Goal: Task Accomplishment & Management: Manage account settings

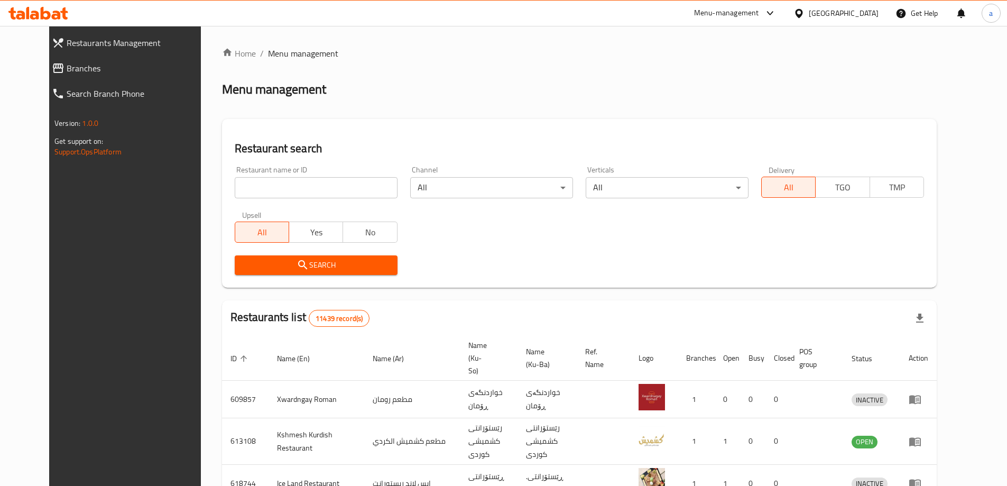
click at [52, 70] on icon at bounding box center [58, 68] width 13 height 13
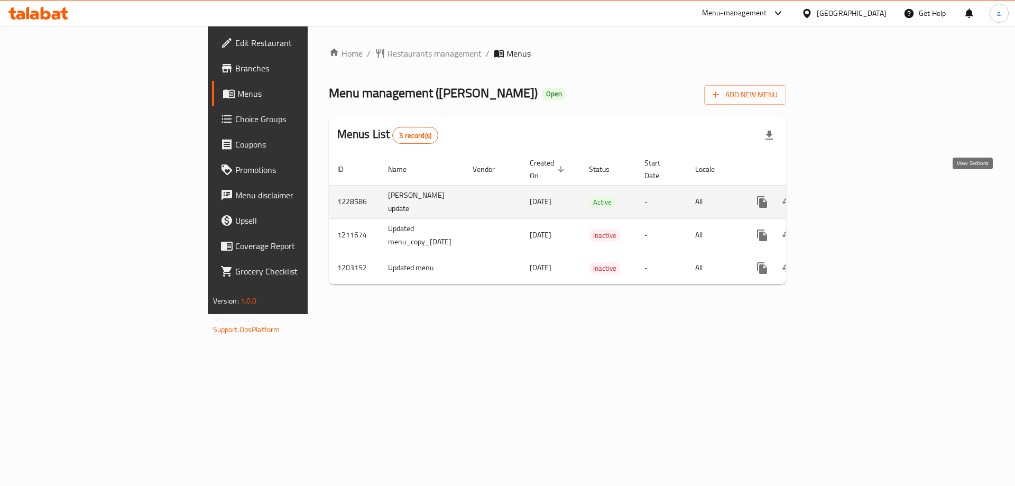
click at [845, 196] on icon "enhanced table" at bounding box center [838, 202] width 13 height 13
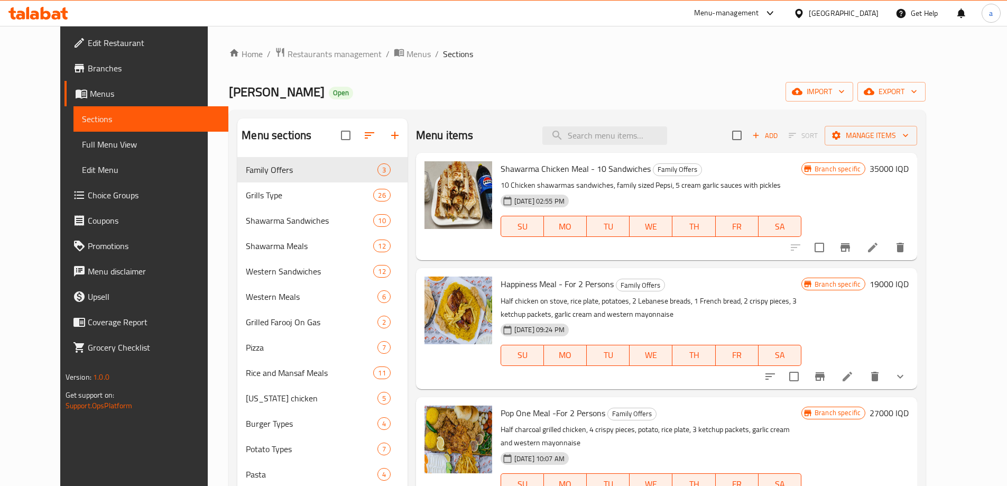
click at [82, 142] on span "Full Menu View" at bounding box center [151, 144] width 138 height 13
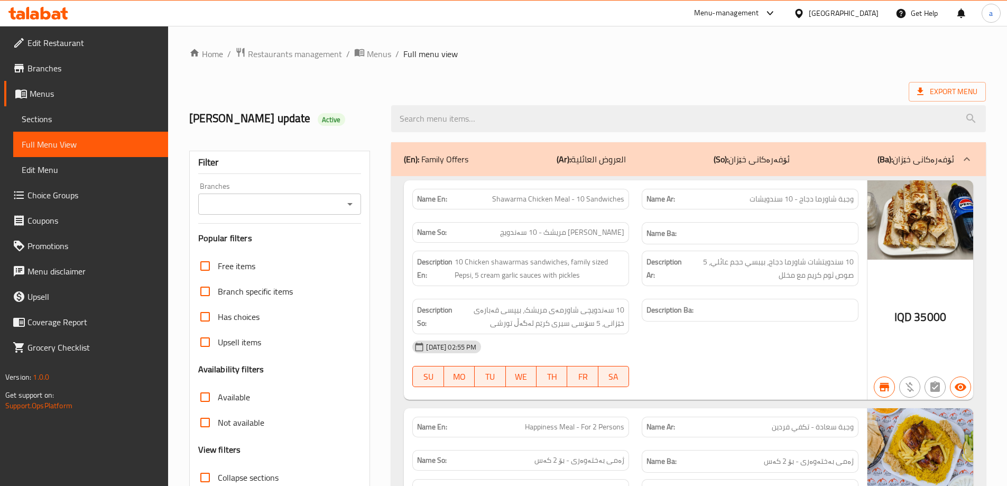
click at [351, 204] on icon "Open" at bounding box center [349, 204] width 5 height 3
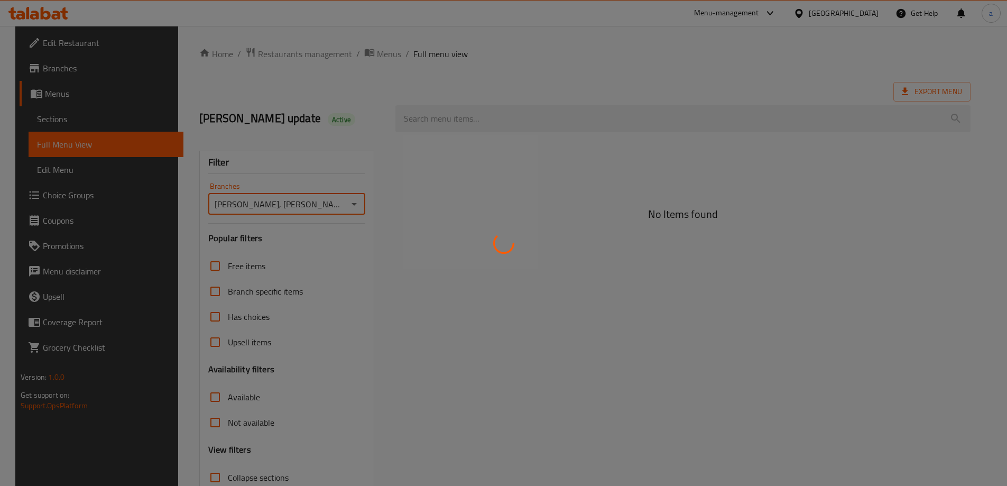
click at [251, 251] on div at bounding box center [503, 243] width 1007 height 486
type input "Dhaif Almukhtar, Bakhtiary"
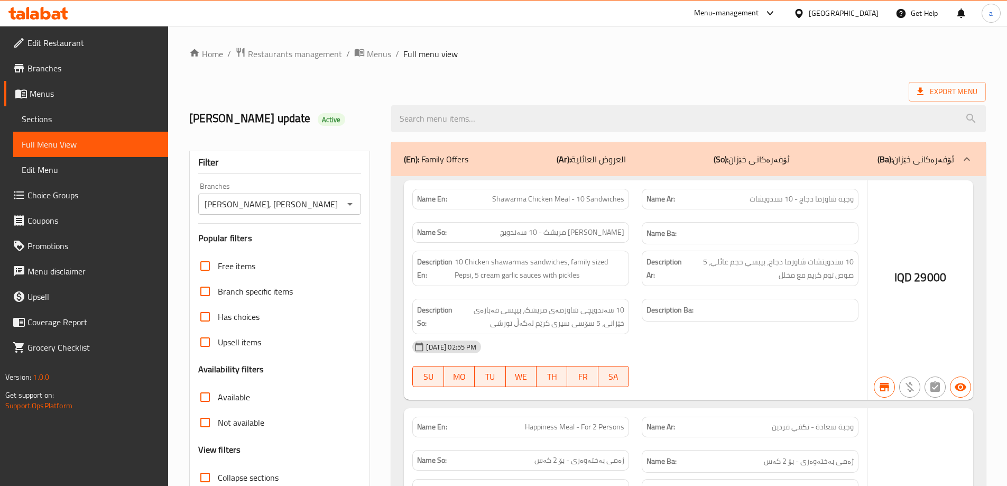
click at [424, 125] on div at bounding box center [503, 243] width 1007 height 486
click at [429, 118] on div at bounding box center [503, 243] width 1007 height 486
click at [429, 122] on div at bounding box center [503, 243] width 1007 height 486
click at [451, 118] on div at bounding box center [503, 243] width 1007 height 486
click at [422, 118] on div at bounding box center [503, 243] width 1007 height 486
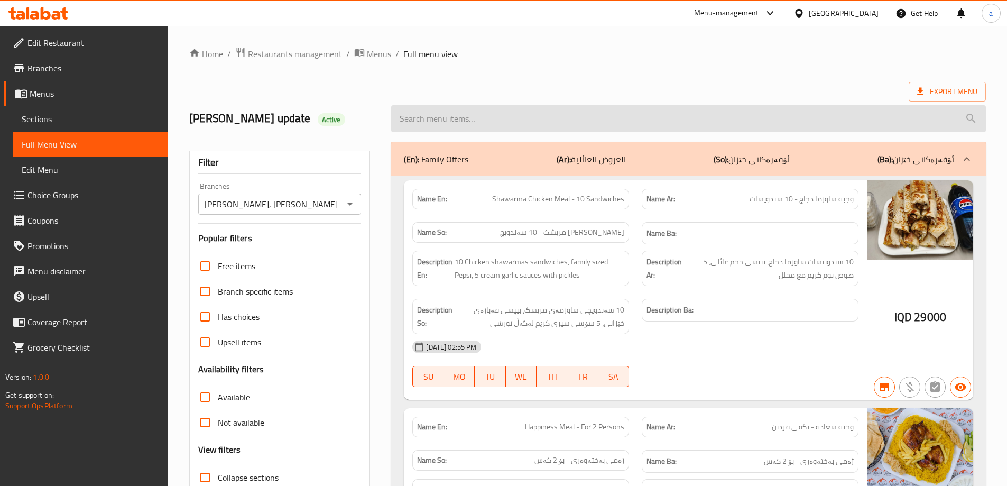
click at [418, 116] on input "search" at bounding box center [688, 118] width 595 height 27
paste input "Mansaf Falafel Meal"
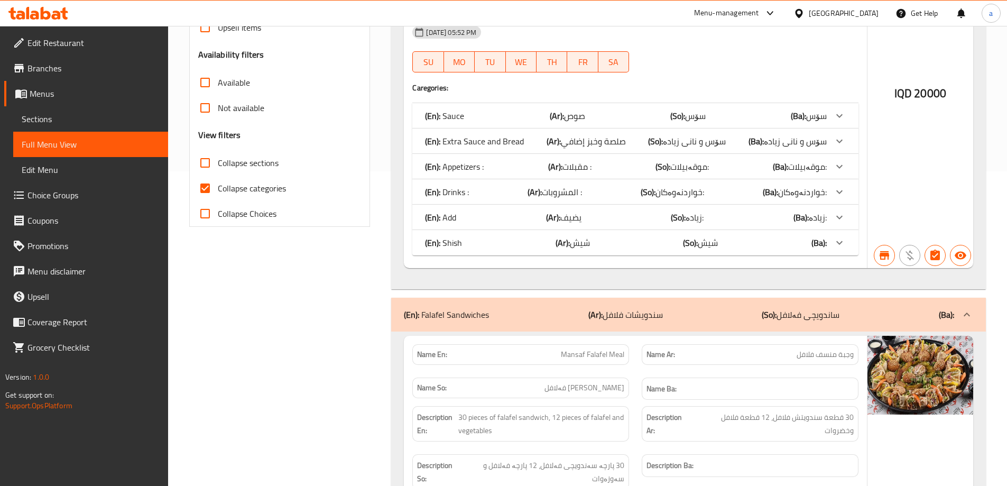
scroll to position [210, 0]
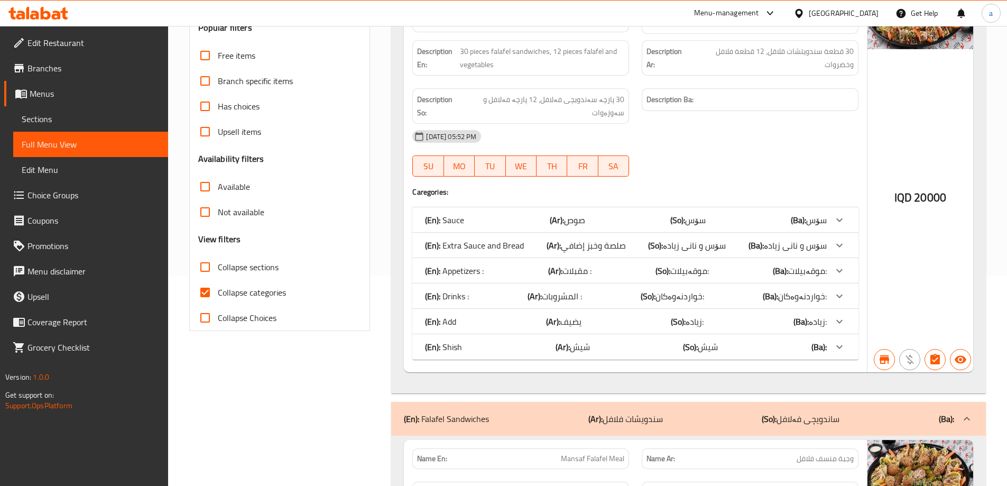
type input "Mansaf Falafel Meal"
click at [202, 295] on input "Collapse categories" at bounding box center [204, 292] width 25 height 25
checkbox input "false"
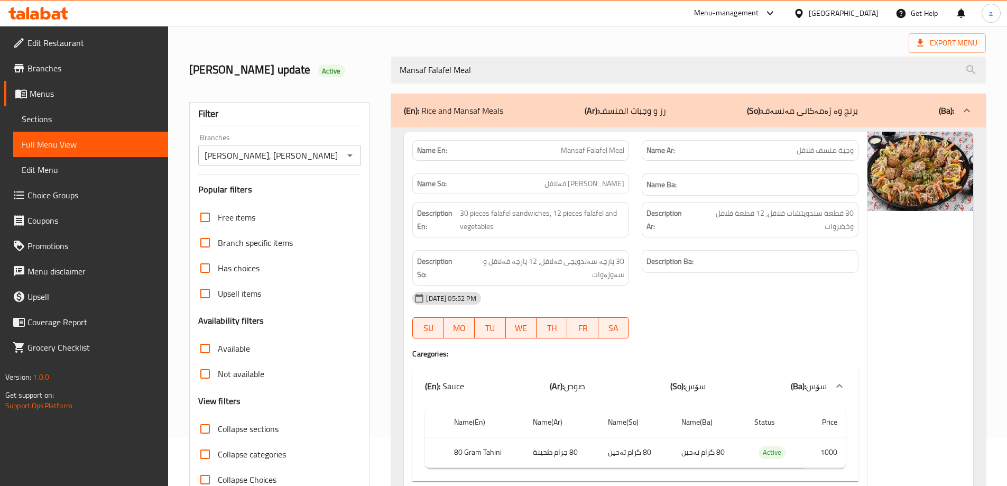
scroll to position [141, 0]
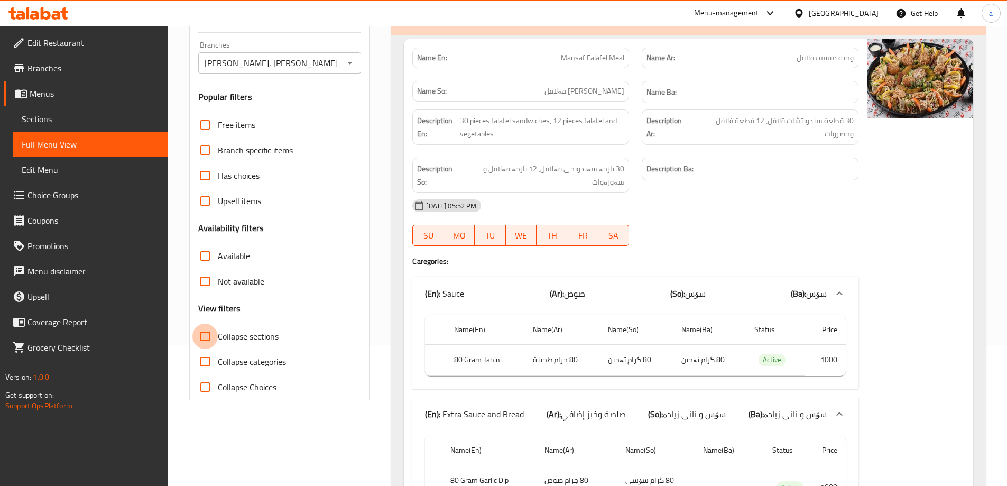
click at [209, 337] on input "Collapse sections" at bounding box center [204, 336] width 25 height 25
checkbox input "true"
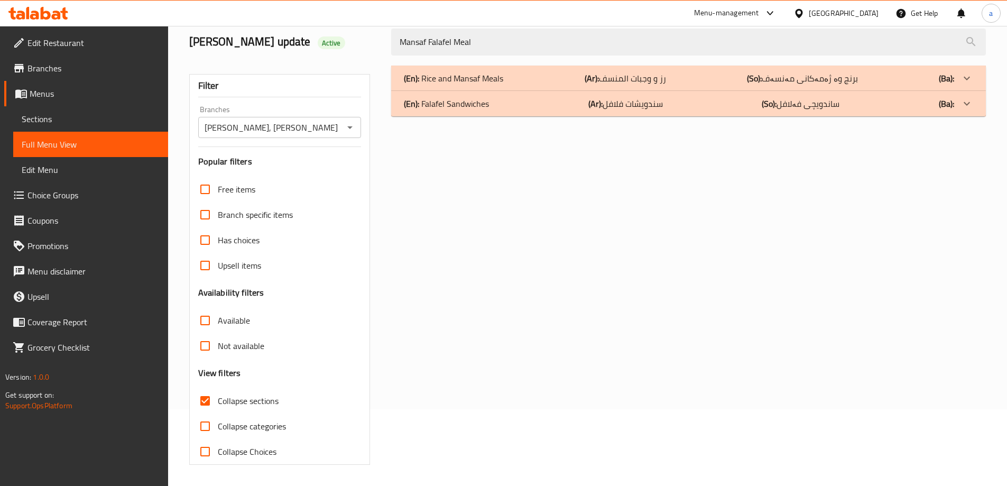
scroll to position [77, 0]
click at [455, 104] on p "(En): Falafel Sandwiches" at bounding box center [446, 103] width 85 height 13
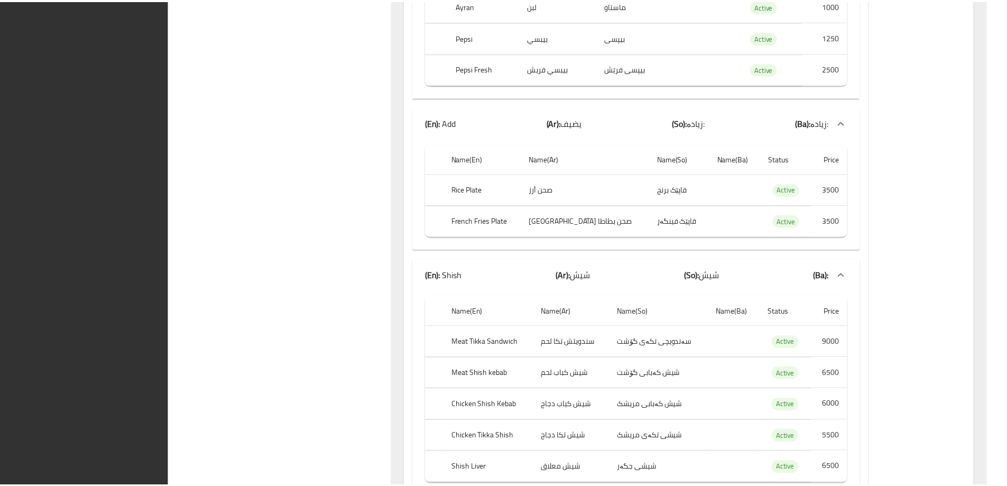
scroll to position [1191, 0]
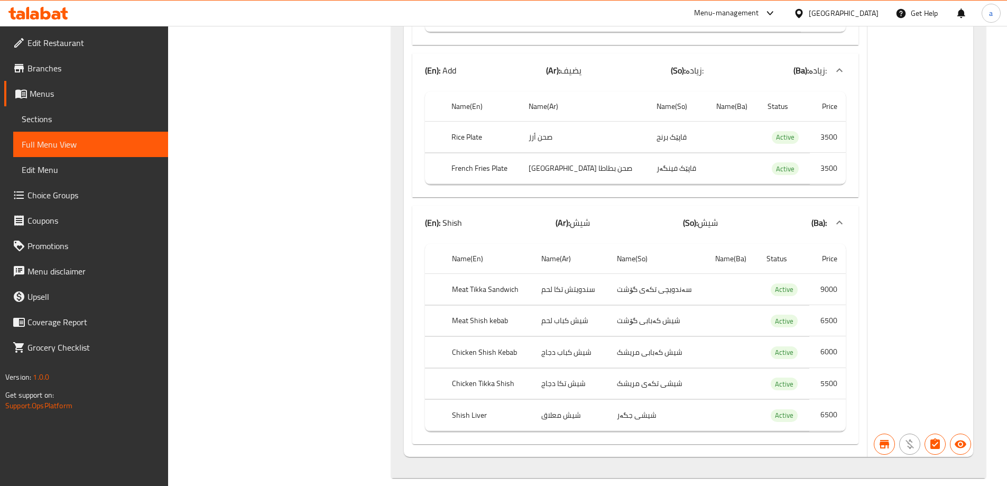
click at [43, 8] on icon at bounding box center [46, 13] width 10 height 13
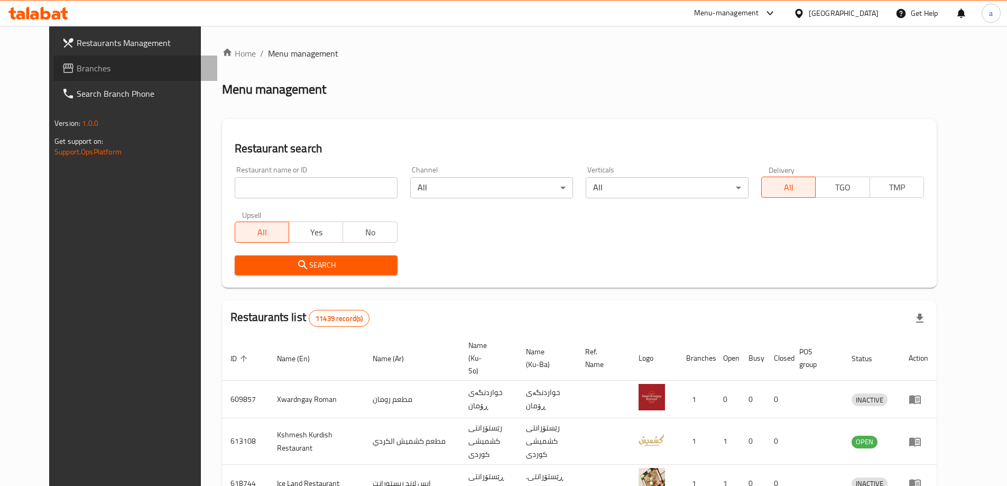
click at [77, 65] on span "Branches" at bounding box center [143, 68] width 132 height 13
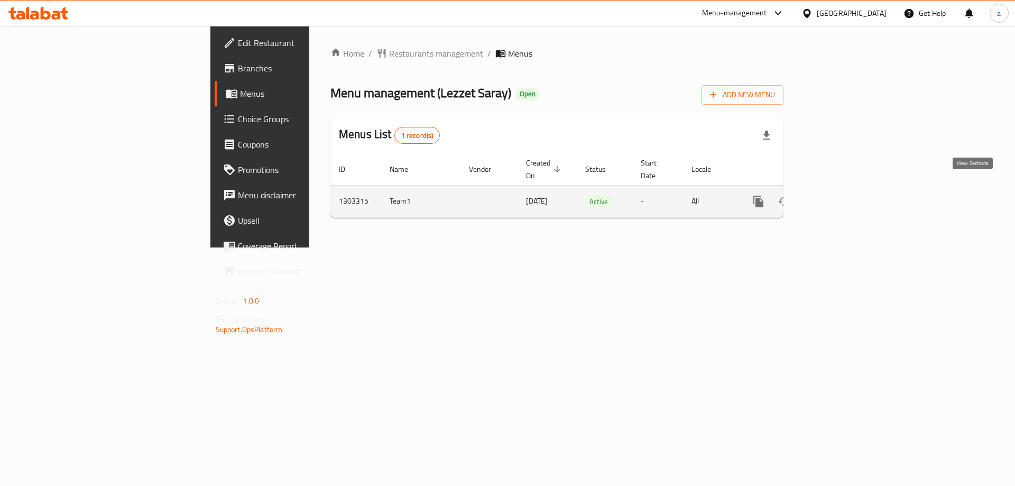
click at [841, 195] on icon "enhanced table" at bounding box center [835, 201] width 13 height 13
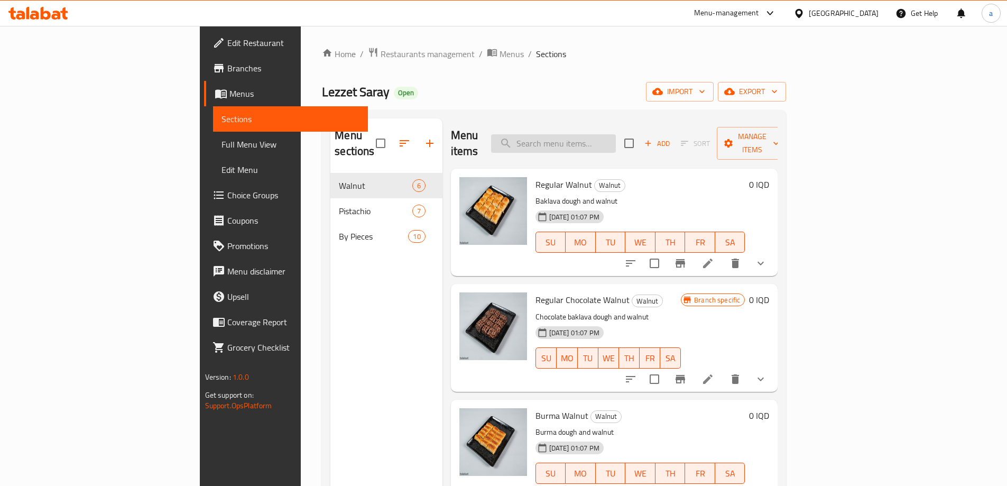
click at [608, 134] on input "search" at bounding box center [553, 143] width 125 height 19
paste input "Tralich"
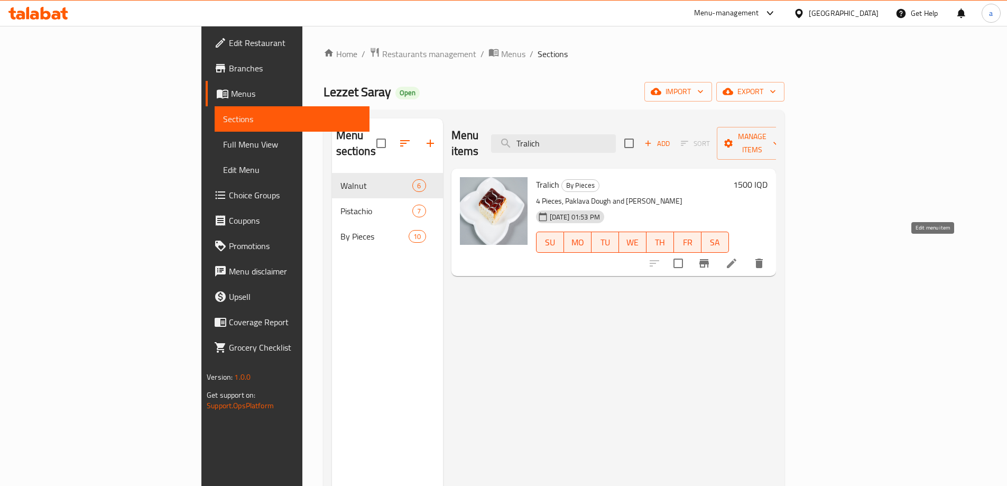
type input "Tralich"
click at [738, 257] on icon at bounding box center [731, 263] width 13 height 13
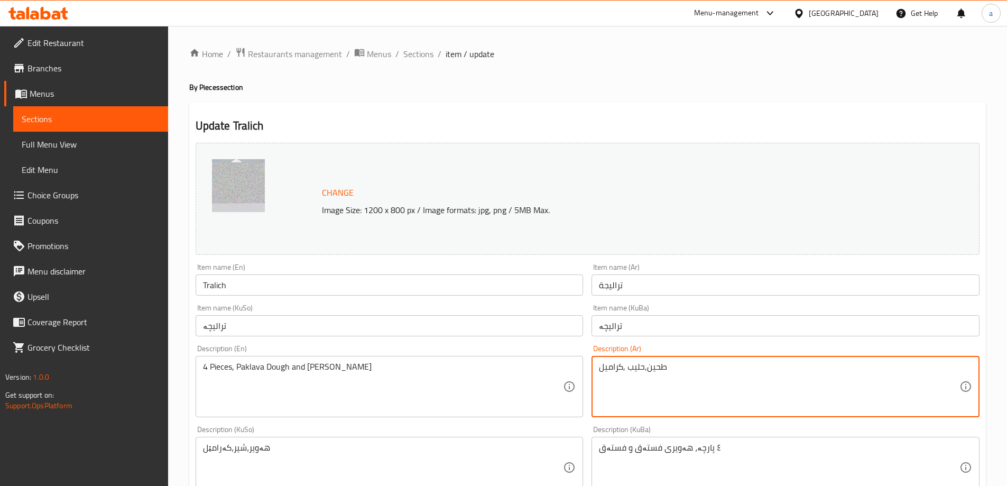
click at [639, 369] on textarea "طحين,حليب ,كراميل" at bounding box center [779, 387] width 361 height 50
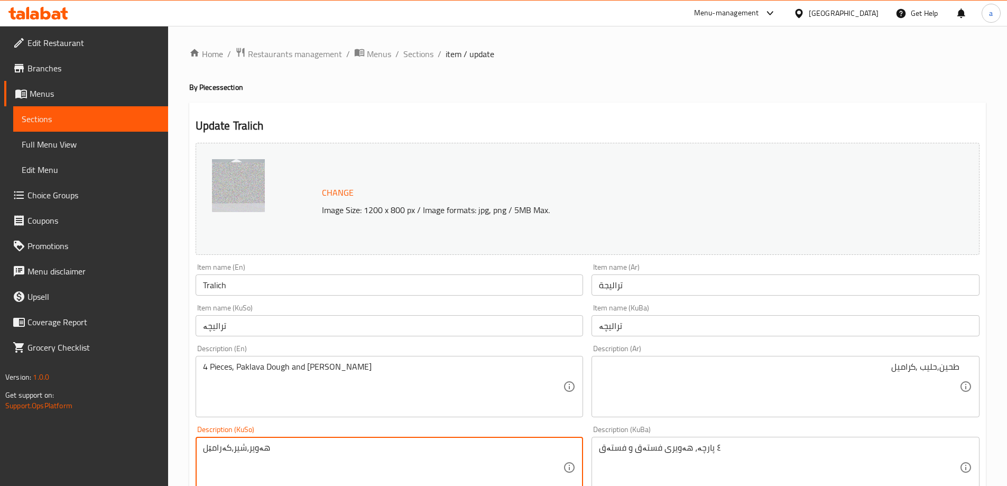
drag, startPoint x: 247, startPoint y: 448, endPoint x: 278, endPoint y: 448, distance: 31.2
click at [240, 449] on textarea "هەویر،شیر،کەرامێل" at bounding box center [383, 468] width 361 height 50
click at [960, 368] on div "طحين,حليب ,كراميل Description (Ar)" at bounding box center [786, 386] width 388 height 61
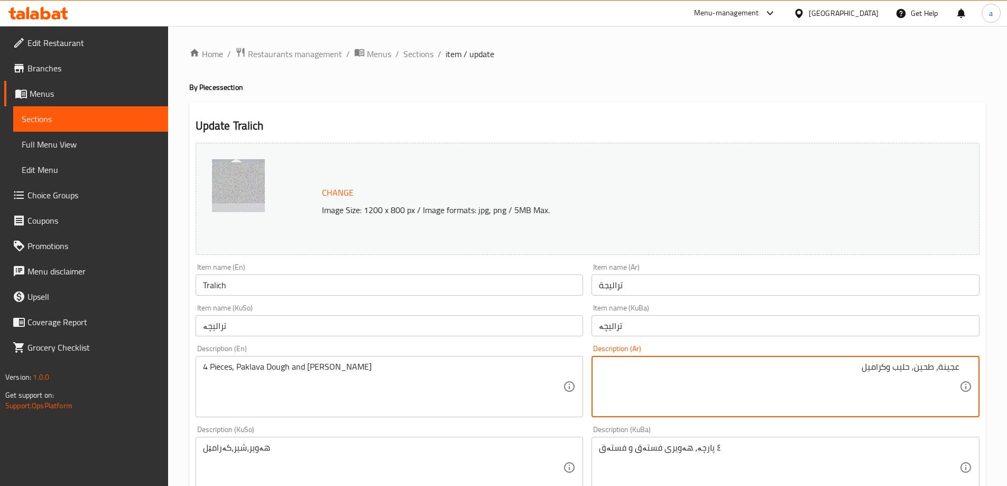
drag, startPoint x: 916, startPoint y: 372, endPoint x: 933, endPoint y: 376, distance: 17.4
click at [933, 376] on textarea "عجينة، طحين, حليب وكراميل" at bounding box center [779, 387] width 361 height 50
type textarea "عجينة، طحين, حليب وكراميل"
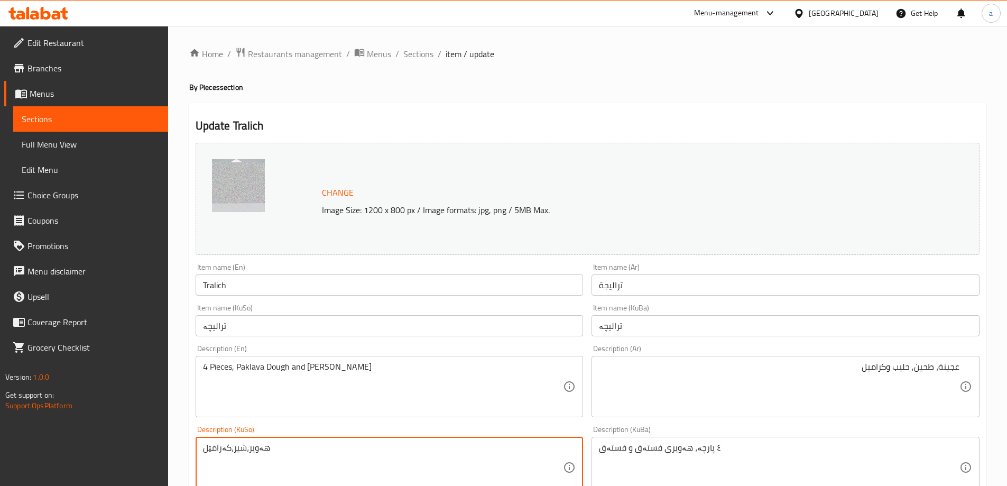
click at [285, 452] on textarea "هەویر،شیر،کەرامێل" at bounding box center [383, 468] width 361 height 50
paste textarea "ئارد"
type textarea "ئارد، هەویر، شیر و کەرامێل"
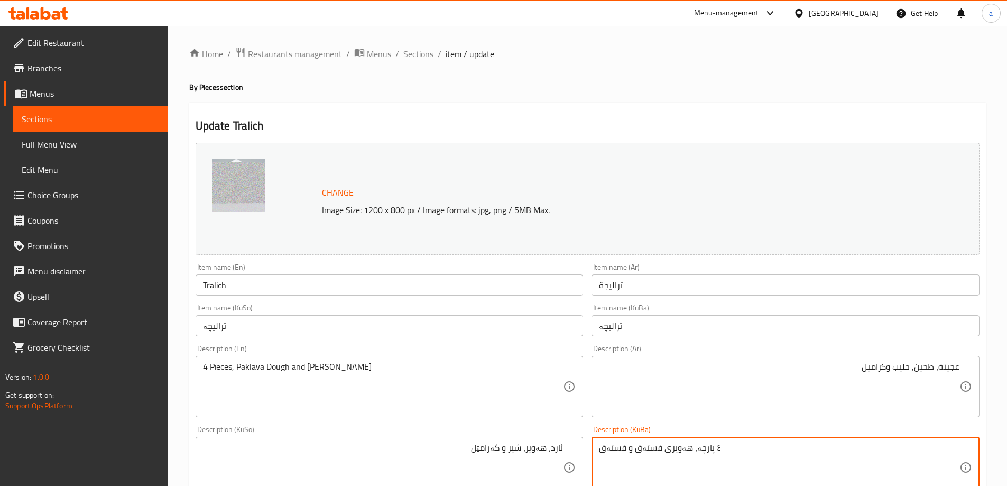
click at [663, 447] on textarea "٤ پارچە، هەویری فستەق و فستەق" at bounding box center [779, 468] width 361 height 50
paste textarea "ئارد، هەویر، شیر و کەرامێل"
type textarea "ئارد، هەویر، شیر و کەرامێل"
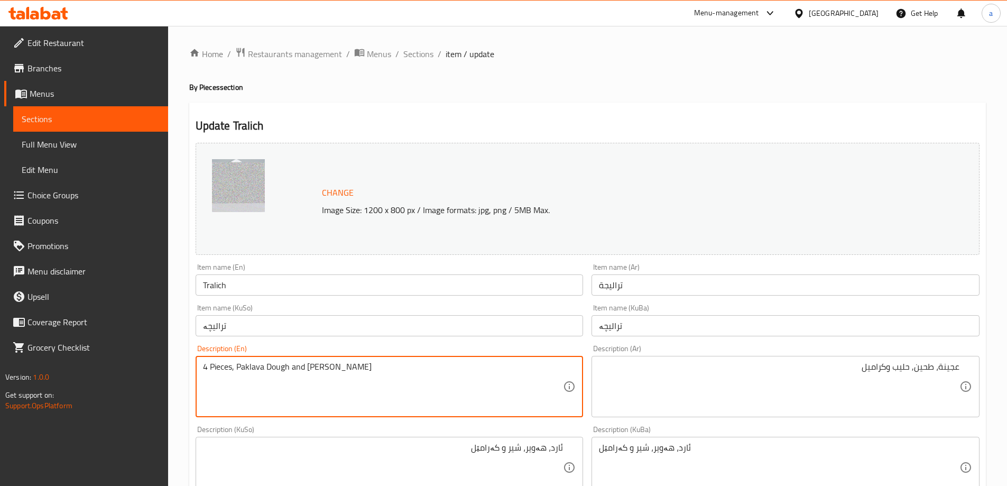
click at [361, 362] on textarea "4 Pieces, Paklava Dough and Pistachio" at bounding box center [383, 387] width 361 height 50
click at [233, 368] on textarea at bounding box center [383, 387] width 361 height 50
paste textarea "Flour"
type textarea "F"
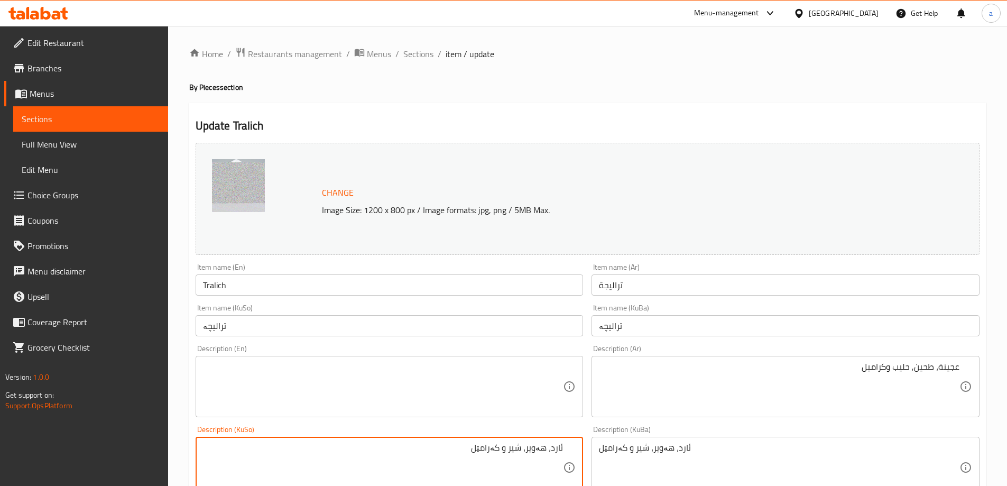
drag, startPoint x: 551, startPoint y: 452, endPoint x: 574, endPoint y: 452, distance: 23.3
paste textarea "ارد"
type textarea "هەویر، ئارد، شیر و کەرامێل"
click at [222, 367] on textarea at bounding box center [383, 387] width 361 height 50
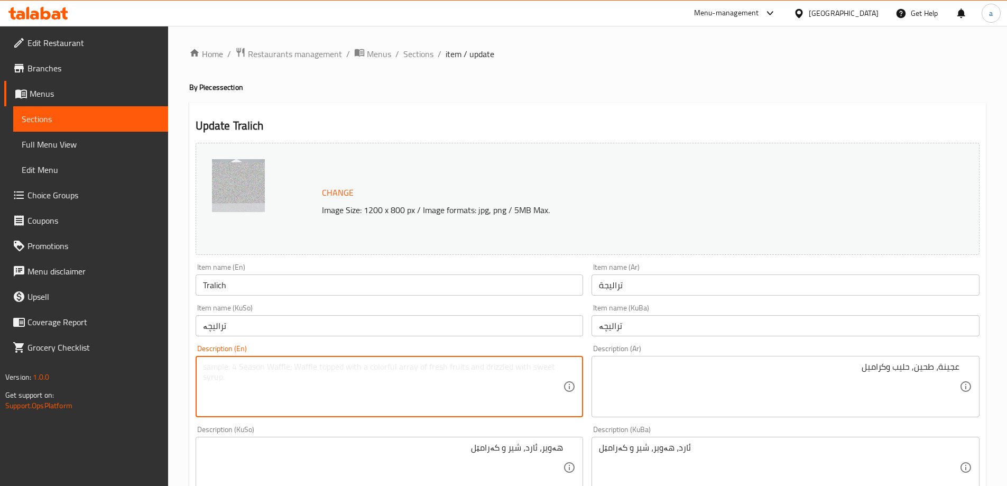
type textarea "F"
type textarea "Dough, flour, milk and caramel"
click at [212, 293] on input "Tralich" at bounding box center [390, 284] width 388 height 21
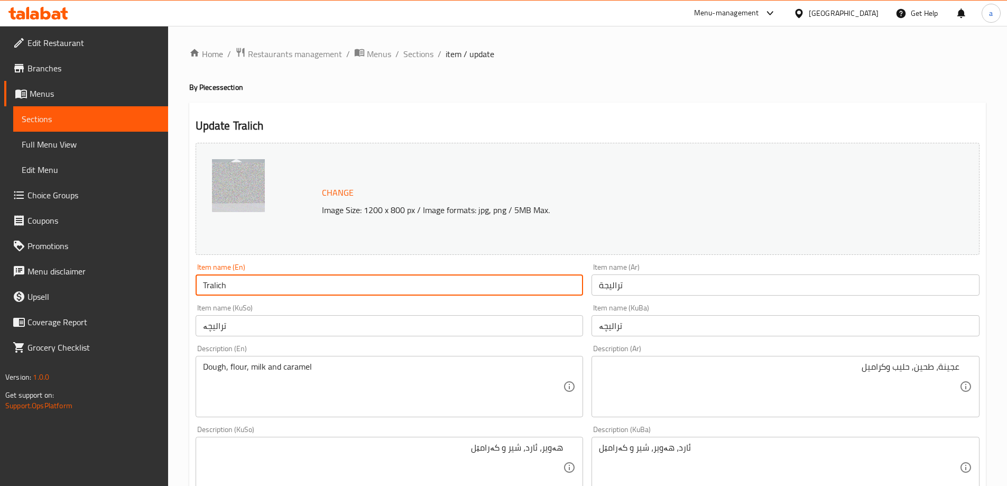
click at [212, 293] on input "Tralich" at bounding box center [390, 284] width 388 height 21
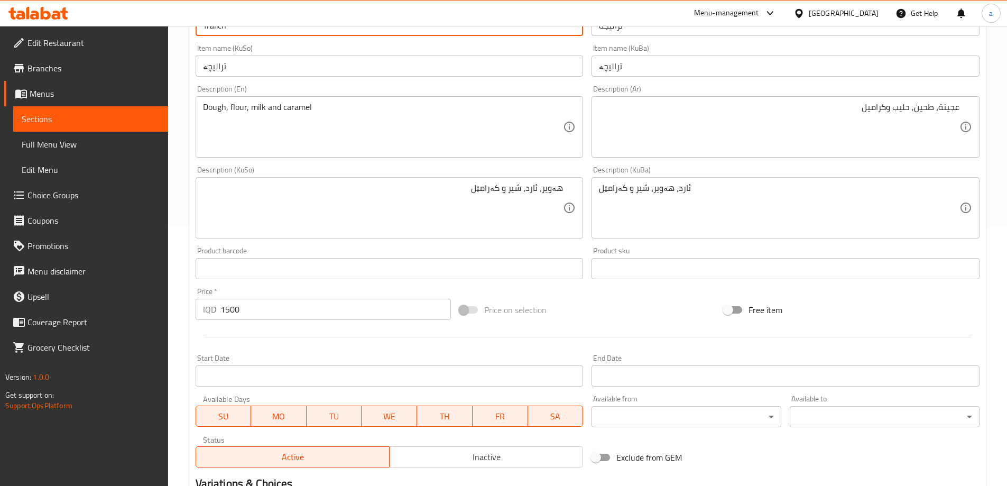
scroll to position [282, 0]
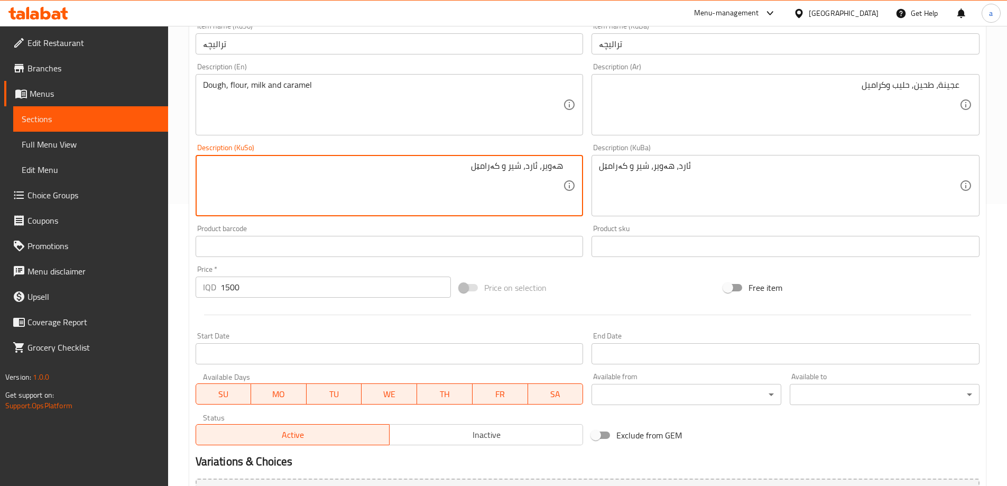
click at [538, 167] on textarea "هەویر، ئارد، شیر و کەرامێل" at bounding box center [383, 186] width 361 height 50
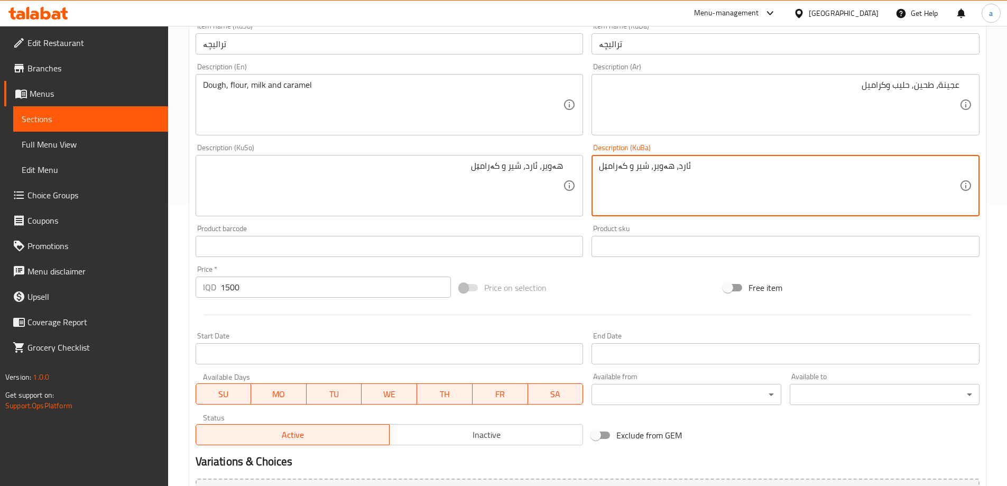
click at [647, 169] on textarea "ئارد، هەویر، شیر و کەرامێل" at bounding box center [779, 186] width 361 height 50
paste textarea "هەویر، ئارد"
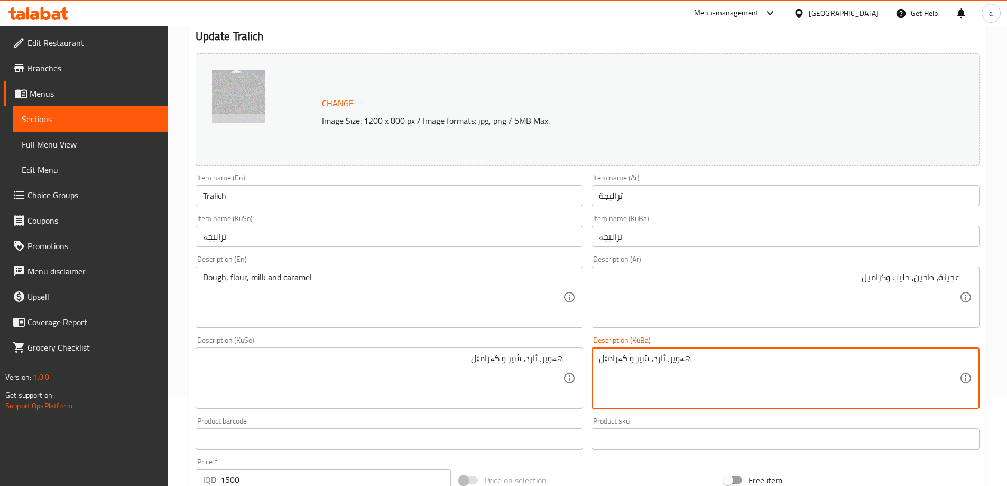
scroll to position [70, 0]
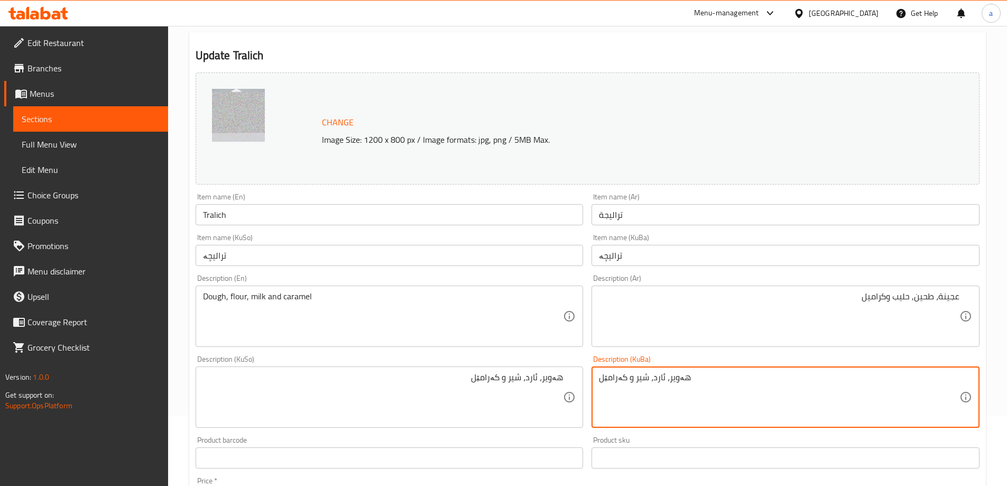
type textarea "هەویر، ئارد، شیر و کەرامێل"
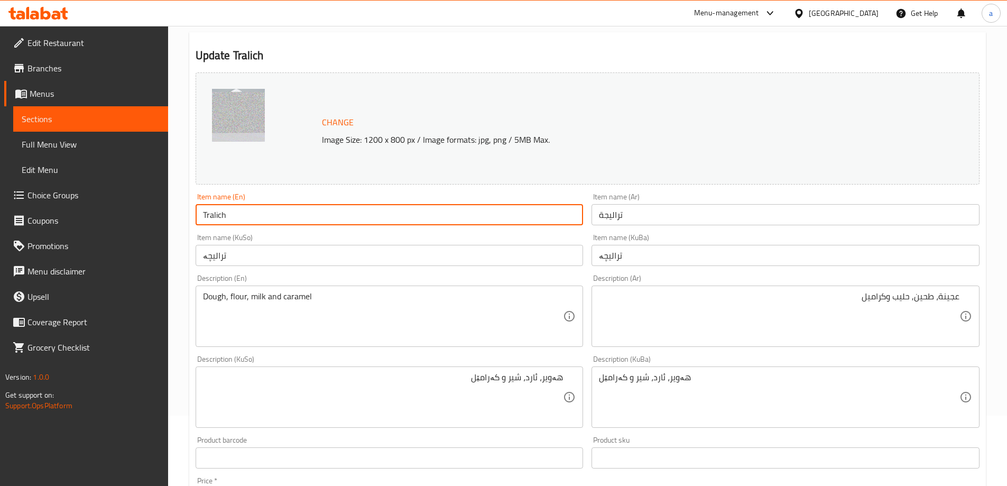
click at [214, 210] on input "Tralich" at bounding box center [390, 214] width 388 height 21
click at [281, 187] on div "Change Image Size: 1200 x 800 px / Image formats: jpg, png / 5MB Max." at bounding box center [587, 128] width 793 height 121
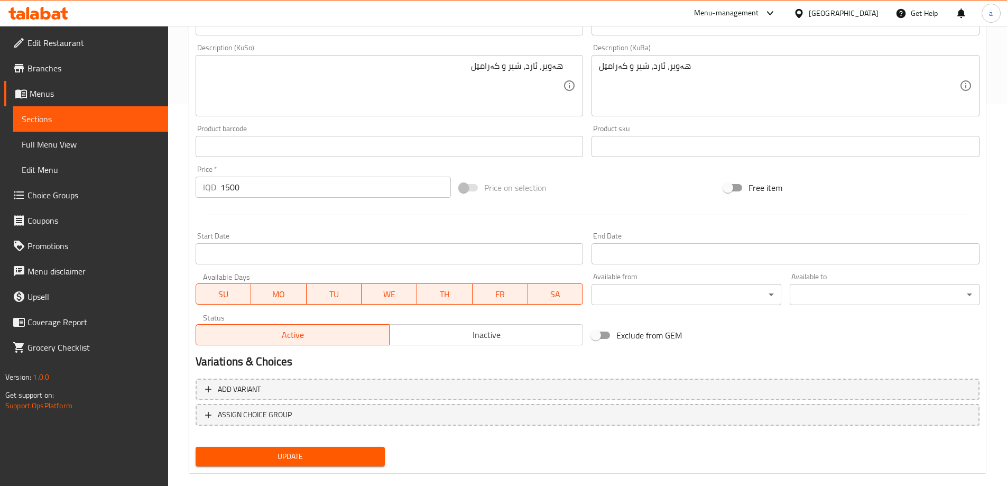
scroll to position [398, 0]
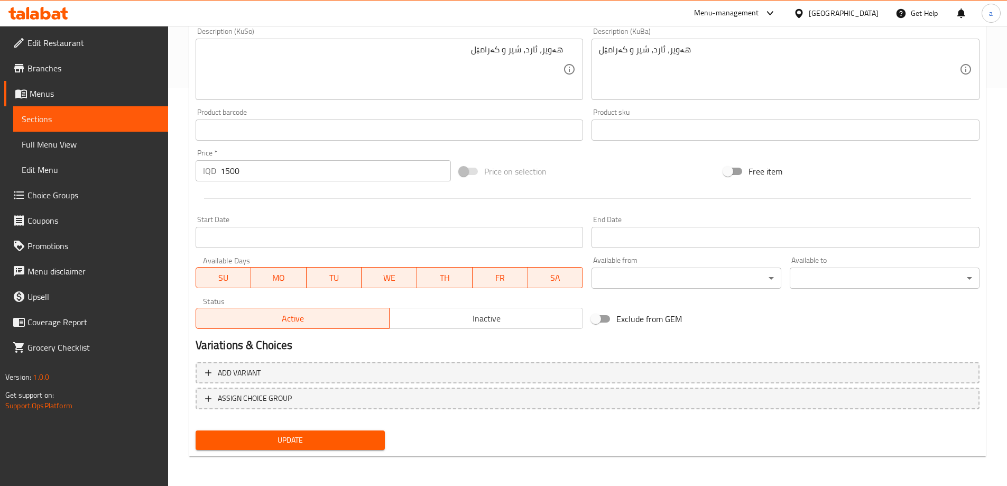
click at [260, 429] on div "Update" at bounding box center [290, 440] width 198 height 28
click at [267, 437] on span "Update" at bounding box center [290, 440] width 173 height 13
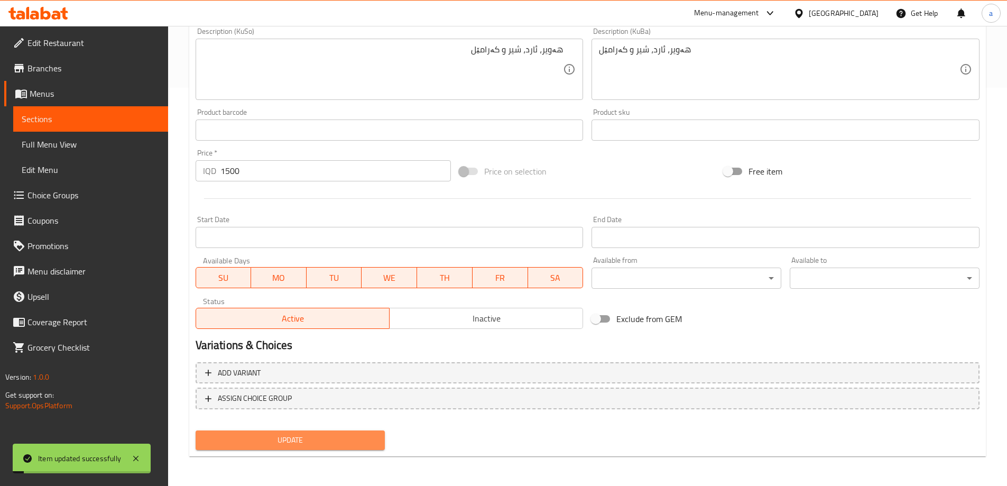
click at [266, 443] on span "Update" at bounding box center [290, 440] width 173 height 13
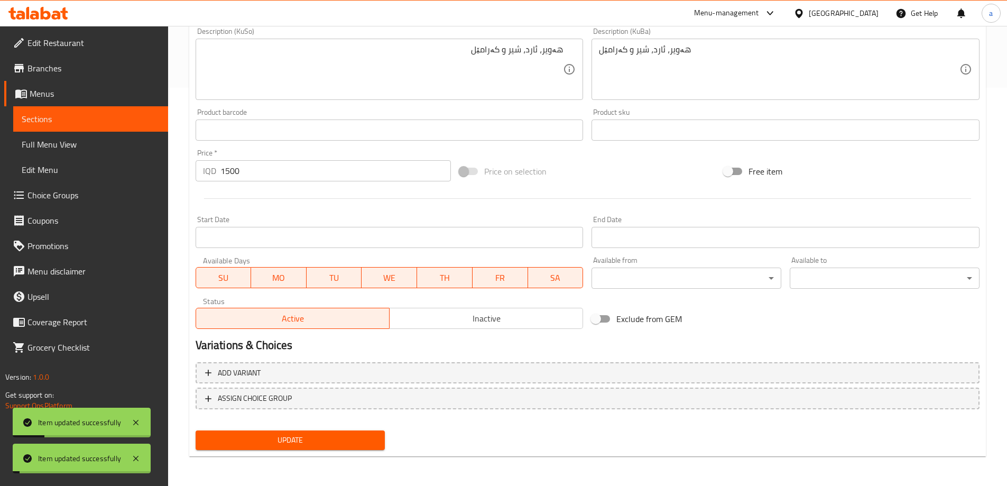
click at [73, 145] on span "Full Menu View" at bounding box center [91, 144] width 138 height 13
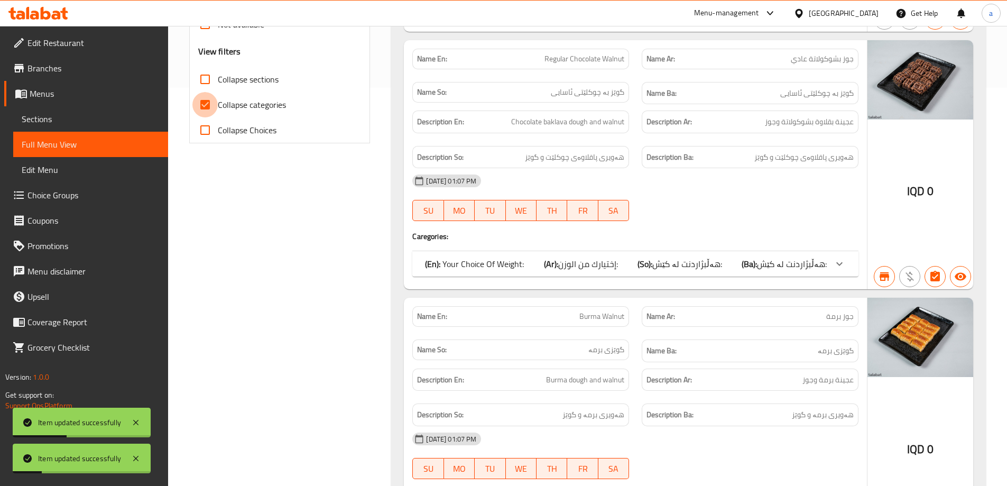
click at [204, 107] on input "Collapse categories" at bounding box center [204, 104] width 25 height 25
checkbox input "false"
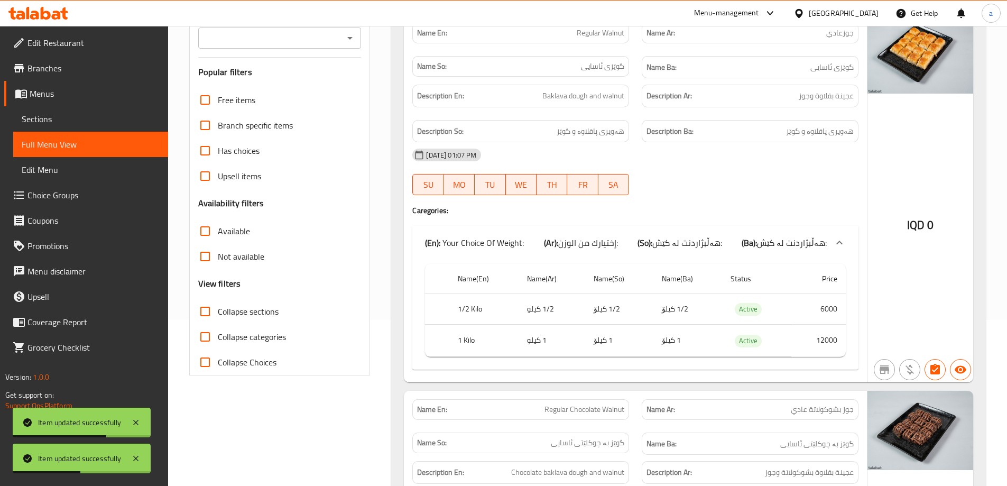
scroll to position [45, 0]
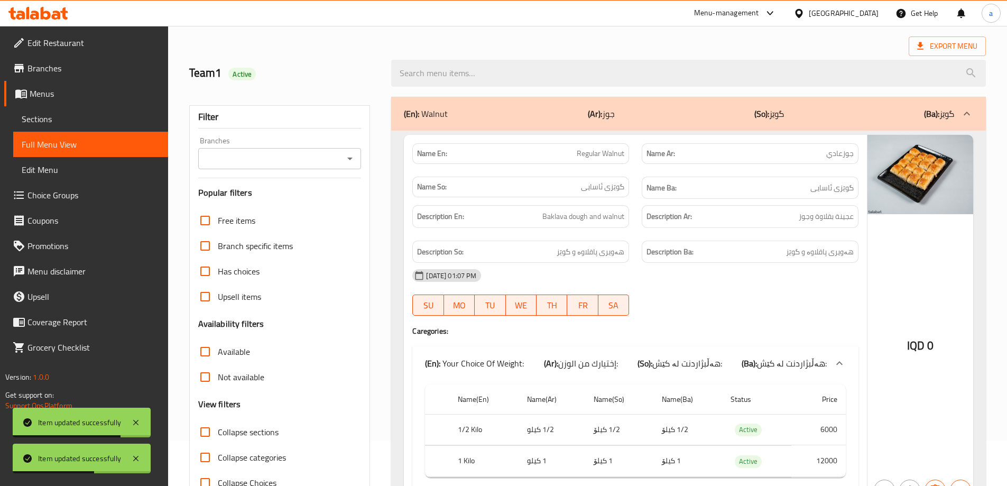
click at [348, 159] on icon "Open" at bounding box center [350, 158] width 13 height 13
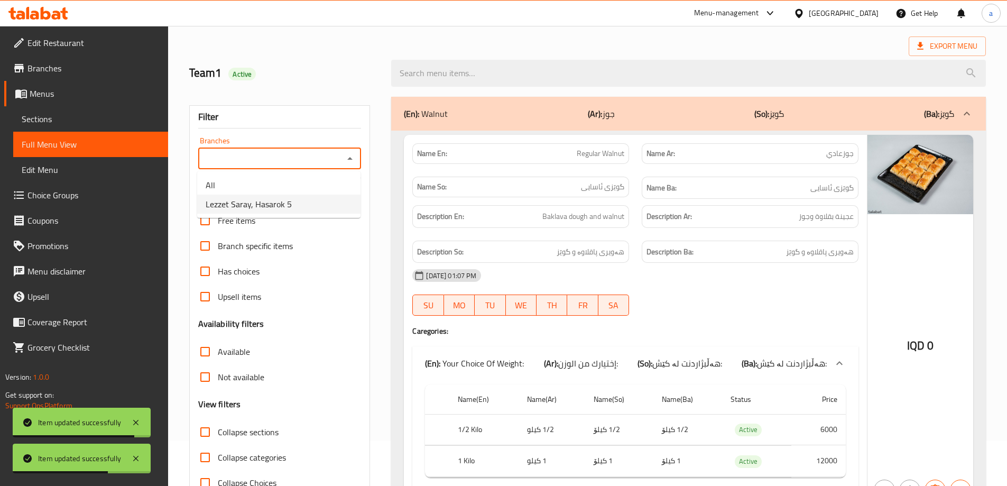
click at [263, 200] on span "Lezzet Saray, Hasarok 5" at bounding box center [249, 204] width 86 height 13
type input "Lezzet Saray, Hasarok 5"
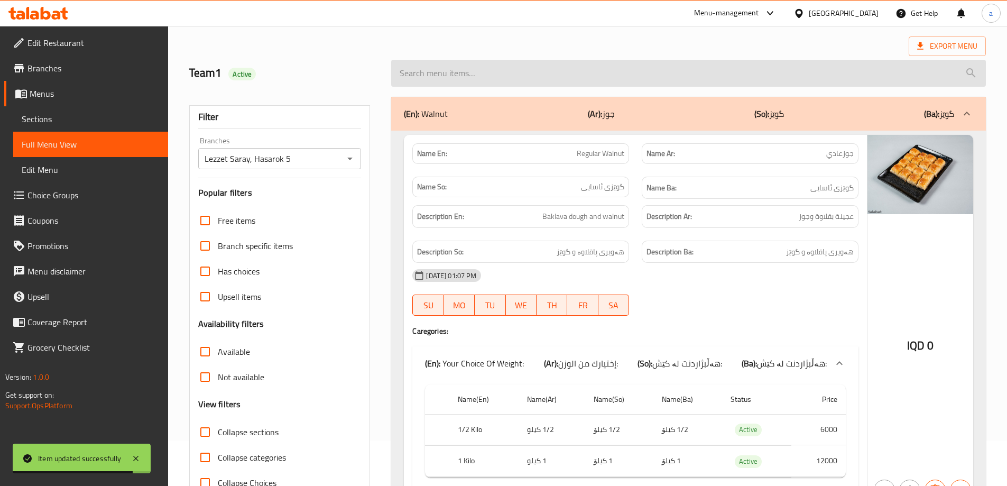
click at [427, 78] on input "search" at bounding box center [688, 73] width 595 height 27
paste input "Tralich"
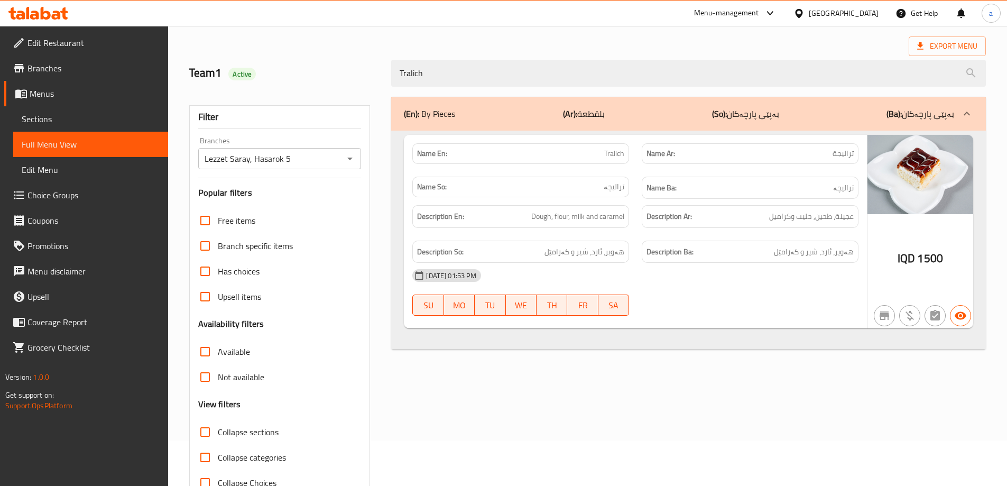
type input "Tralich"
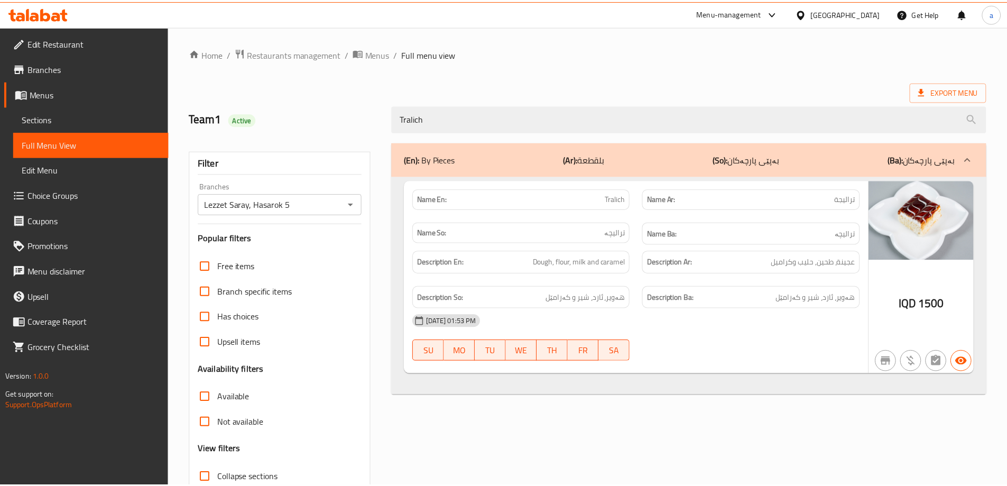
scroll to position [77, 0]
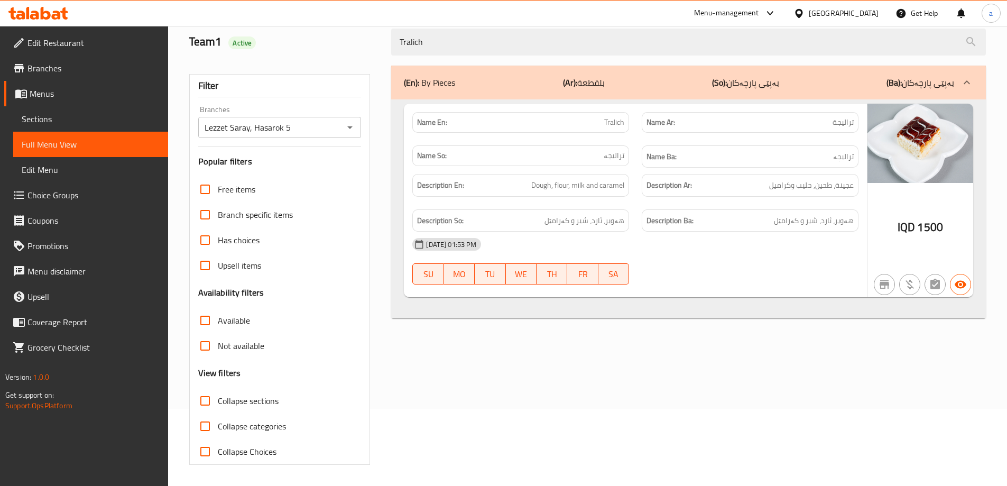
click at [33, 8] on icon at bounding box center [38, 13] width 60 height 13
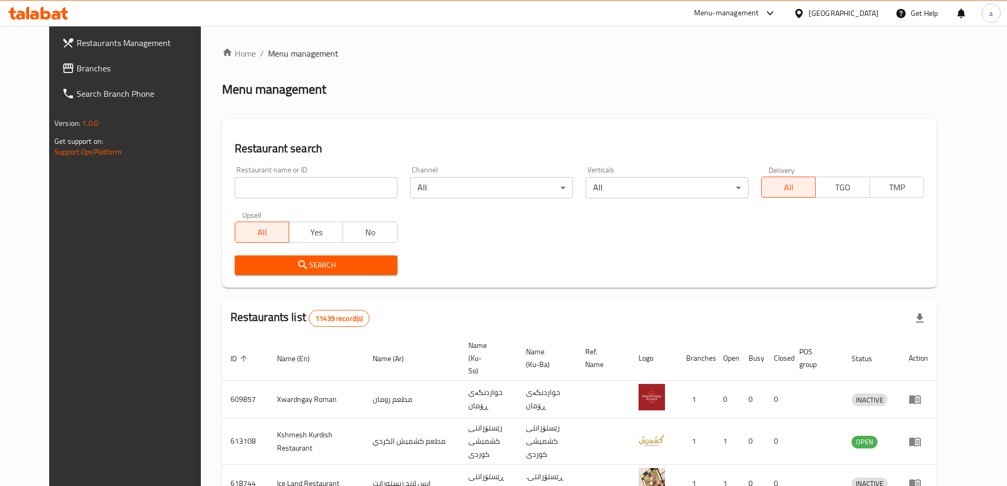
click at [53, 77] on link "Branches" at bounding box center [135, 68] width 164 height 25
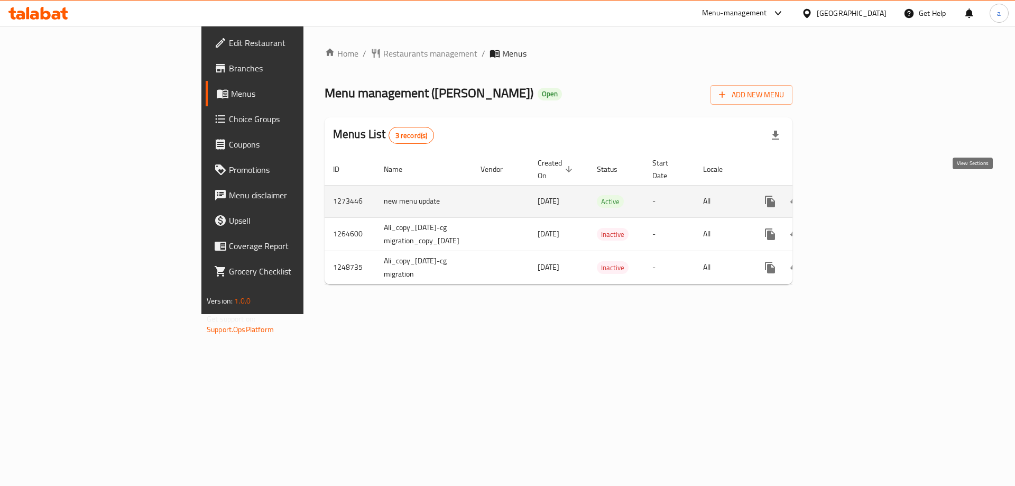
click at [851, 197] on icon "enhanced table" at bounding box center [847, 202] width 10 height 10
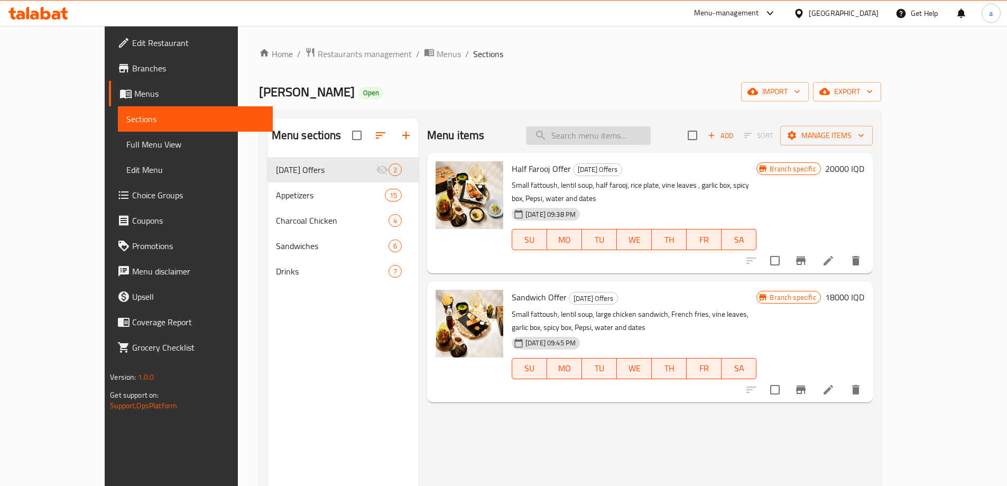
click at [603, 127] on input "search" at bounding box center [588, 135] width 125 height 19
paste input "Vine Leaves"
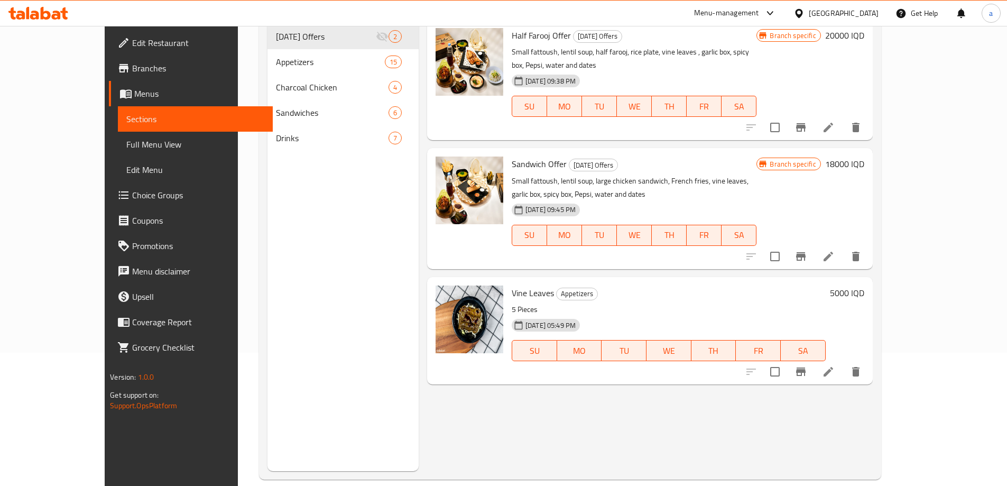
scroll to position [141, 0]
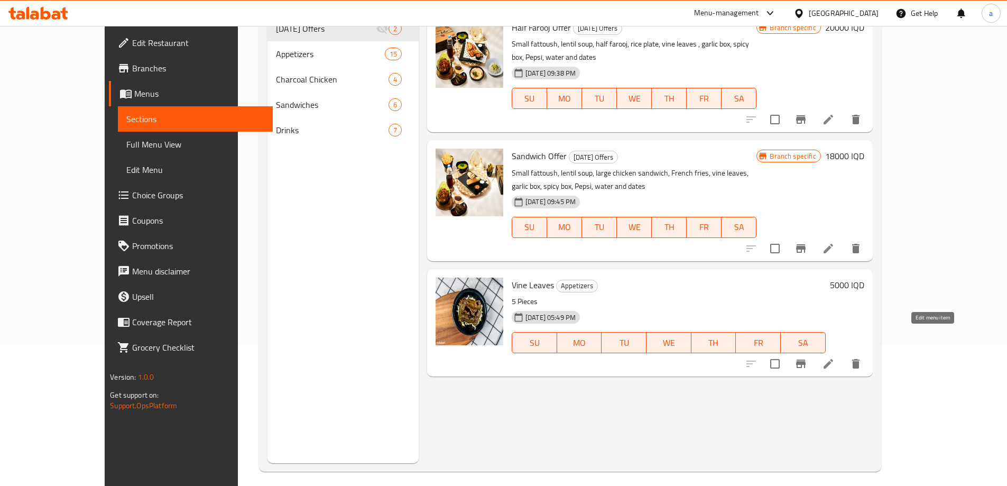
type input "Vine Leaves"
click at [835, 357] on icon at bounding box center [828, 363] width 13 height 13
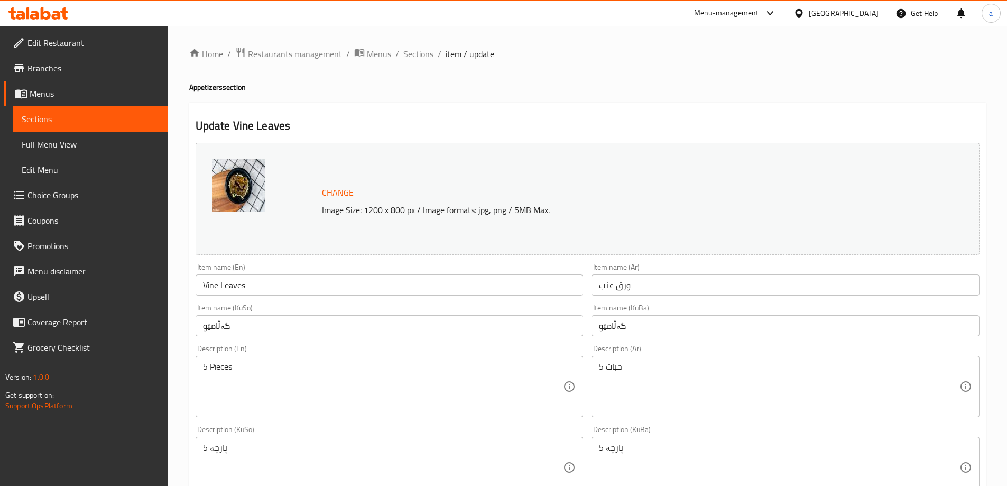
click at [411, 50] on span "Sections" at bounding box center [418, 54] width 30 height 13
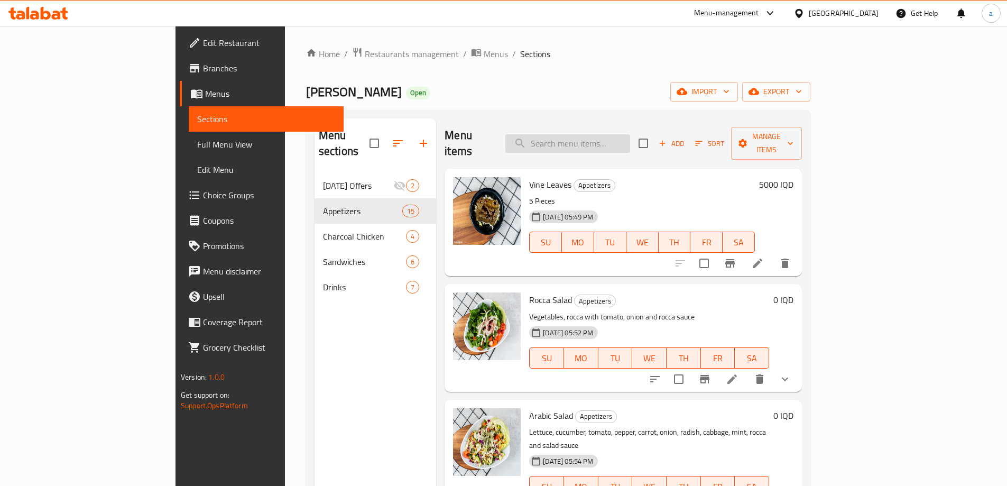
click at [610, 134] on input "search" at bounding box center [567, 143] width 125 height 19
click at [180, 84] on link "Menus" at bounding box center [262, 93] width 164 height 25
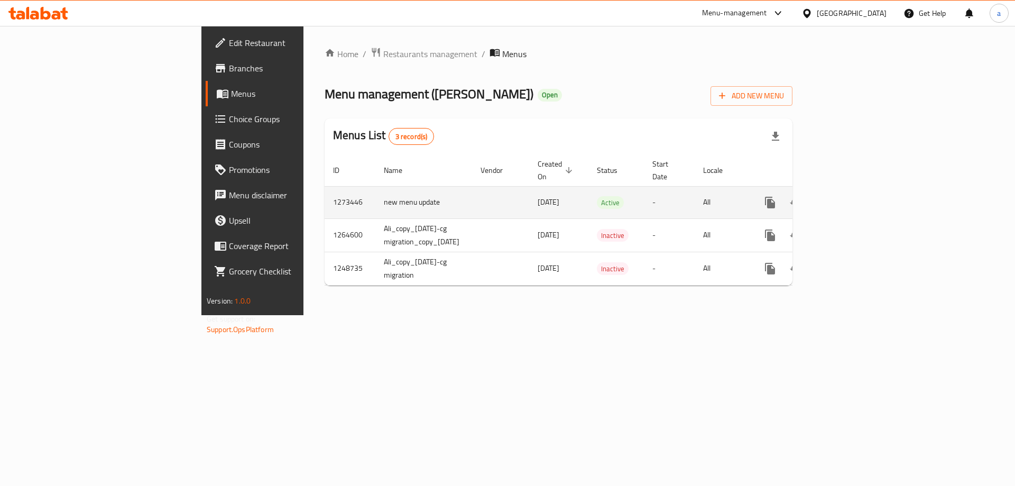
click at [853, 197] on icon "enhanced table" at bounding box center [846, 202] width 13 height 13
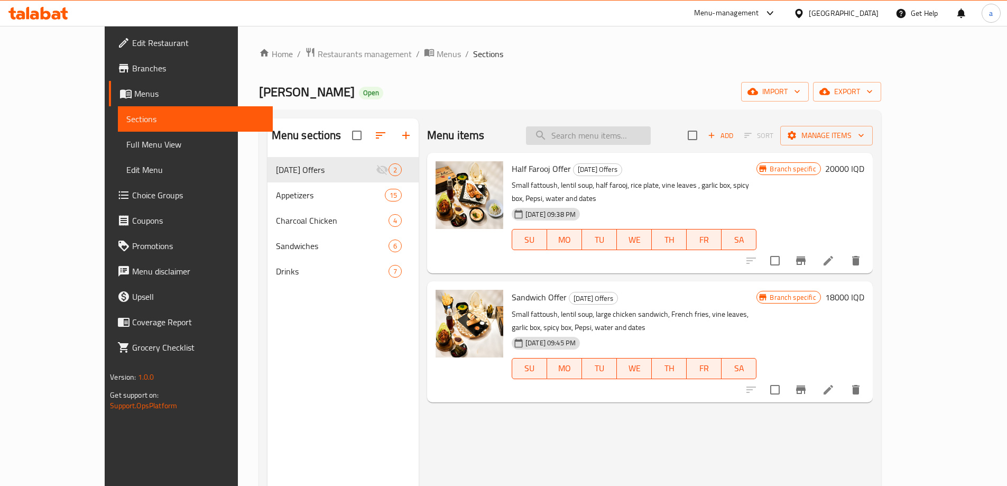
click at [602, 133] on input "search" at bounding box center [588, 135] width 125 height 19
paste input "Vine Leaves"
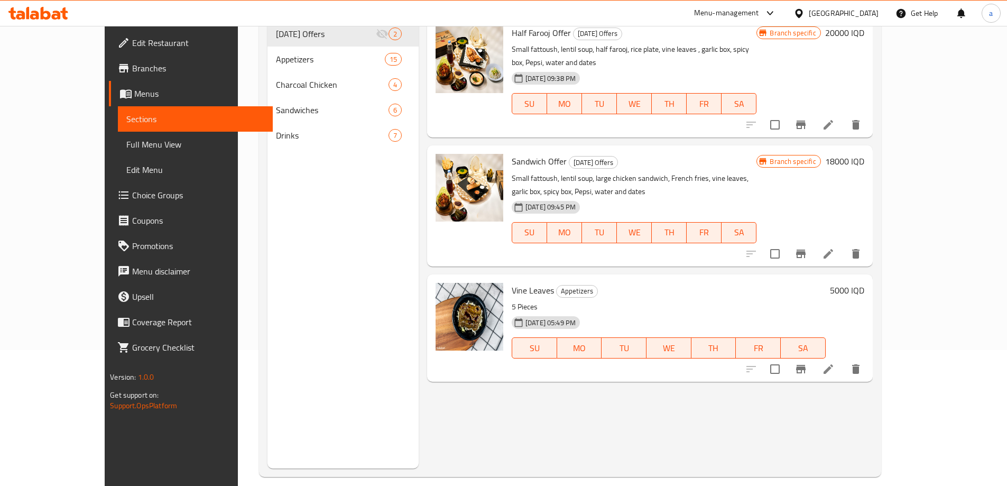
scroll to position [148, 0]
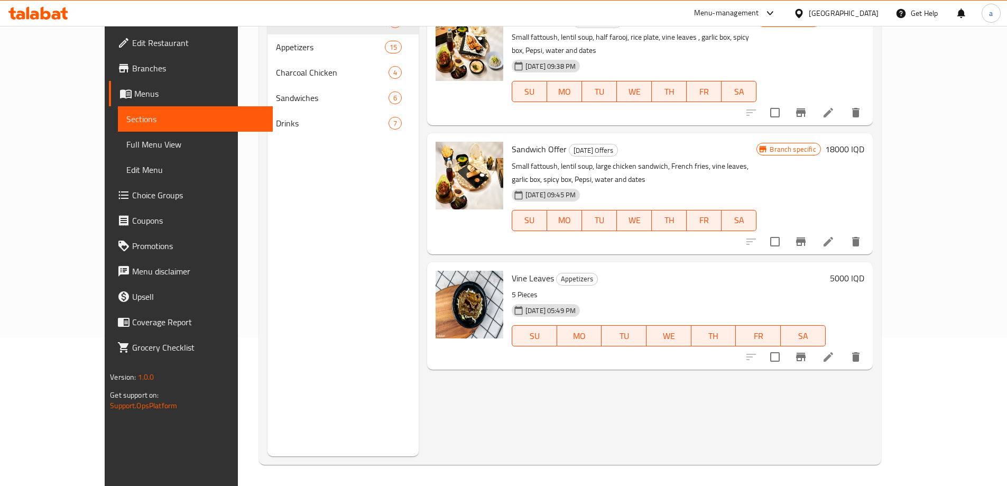
type input "Vine Leaves"
click at [835, 351] on icon at bounding box center [828, 357] width 13 height 13
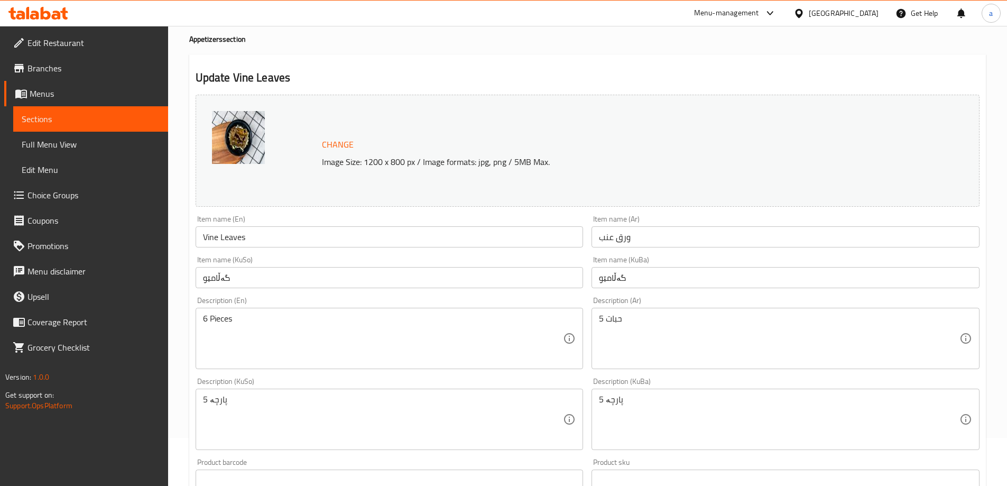
scroll to position [141, 0]
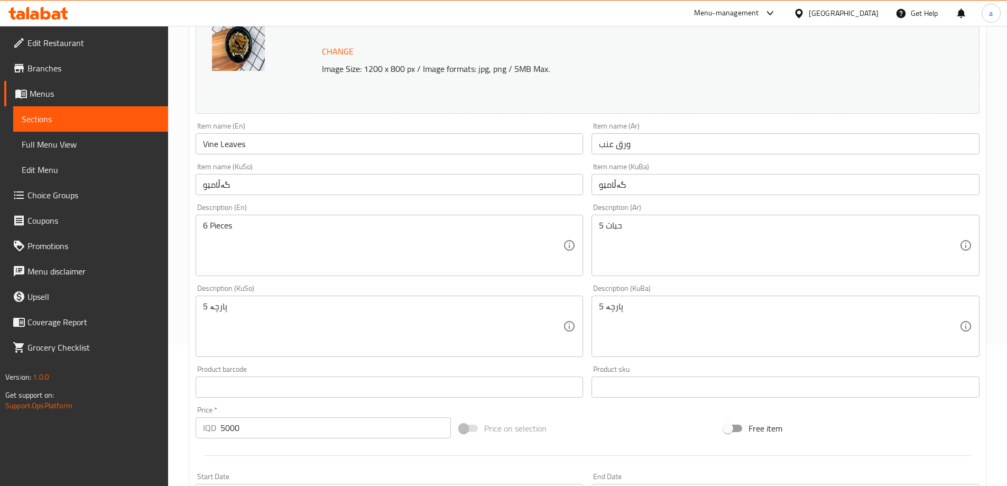
click at [615, 229] on textarea "5 حبات" at bounding box center [779, 245] width 361 height 50
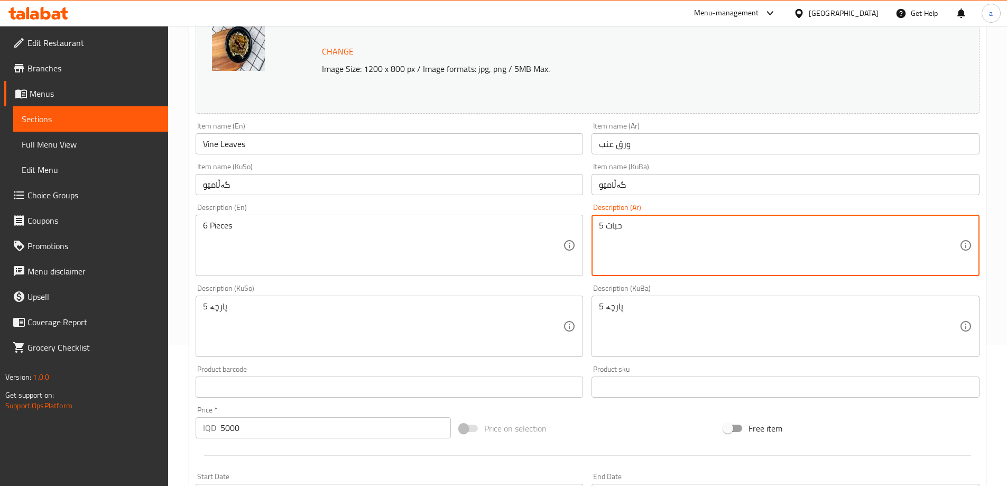
click at [615, 229] on textarea "5 حبات" at bounding box center [779, 245] width 361 height 50
type textarea "6 حبات"
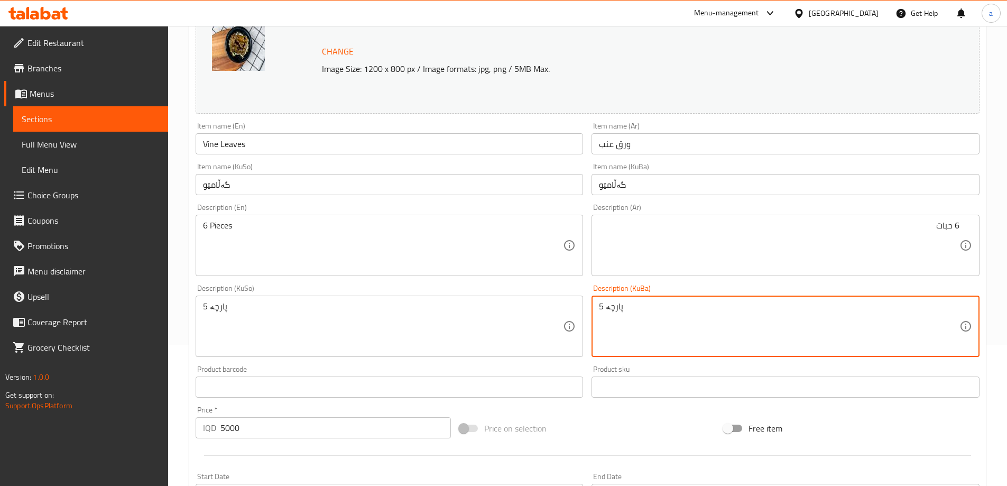
click at [627, 309] on textarea "5 پارچە" at bounding box center [779, 326] width 361 height 50
type textarea "6 پارچە"
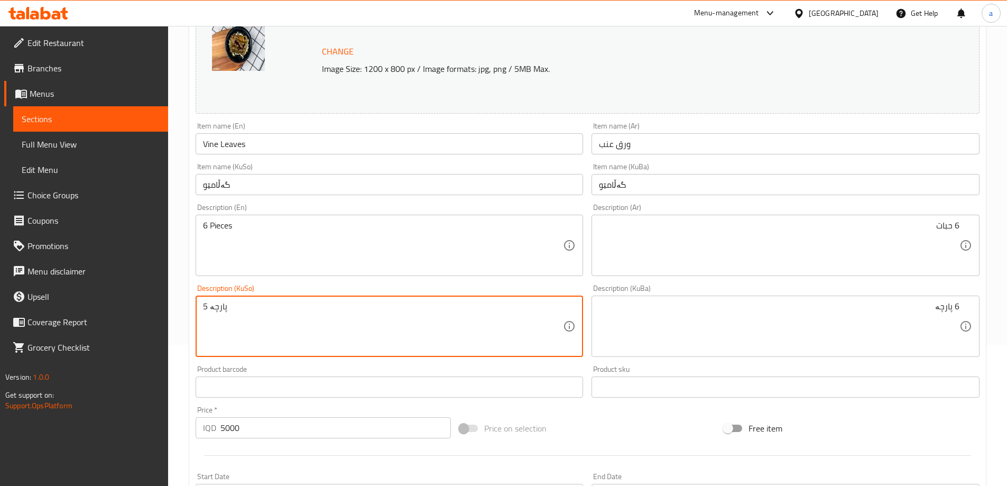
click at [224, 305] on textarea "5 پارچە" at bounding box center [383, 326] width 361 height 50
paste textarea "6"
type textarea "6 پارچە"
click at [219, 154] on input "Vine Leaves" at bounding box center [390, 143] width 388 height 21
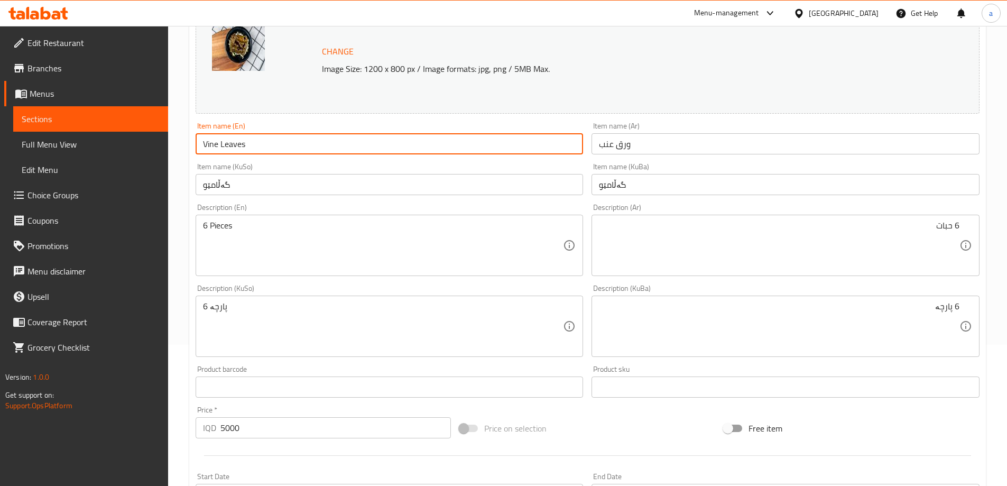
click at [219, 146] on input "Vine Leaves" at bounding box center [390, 143] width 388 height 21
click at [270, 123] on div "Item name (En) Vine Leaves Item name (En)" at bounding box center [390, 138] width 388 height 32
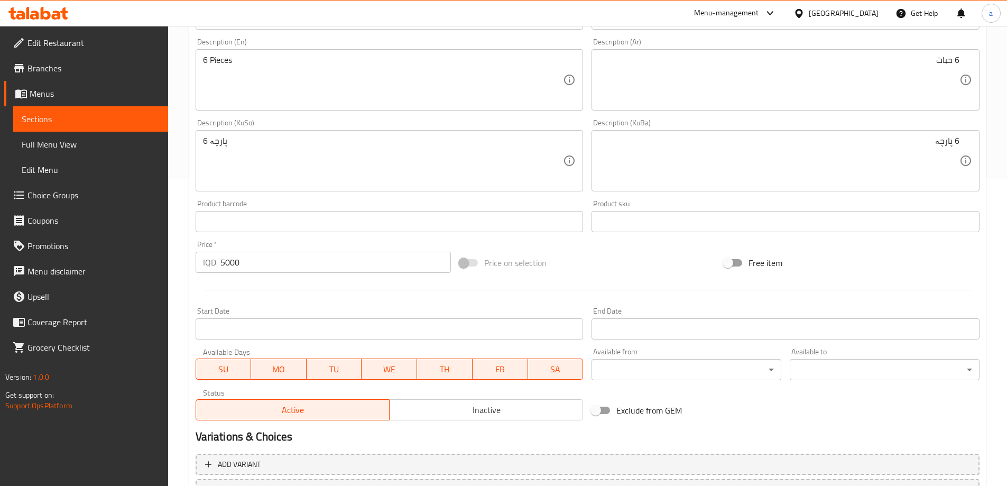
scroll to position [398, 0]
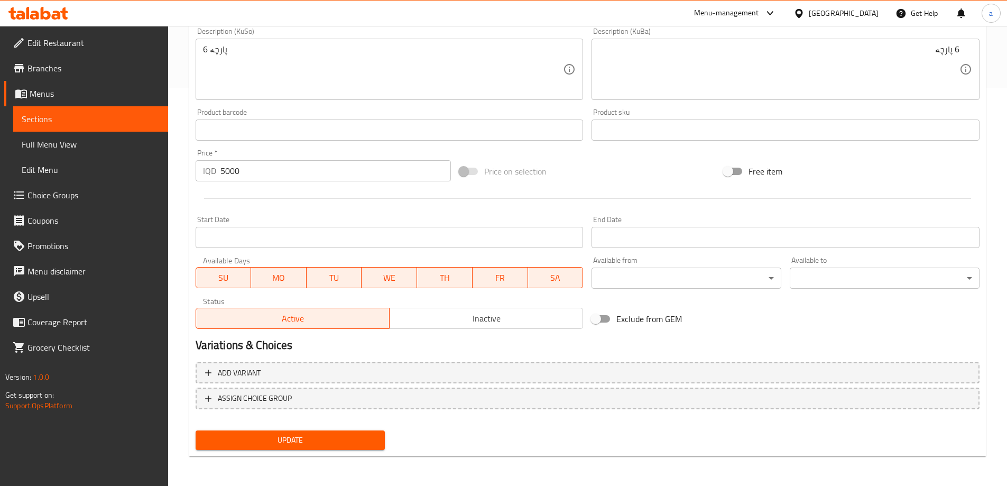
click at [286, 437] on span "Update" at bounding box center [290, 440] width 173 height 13
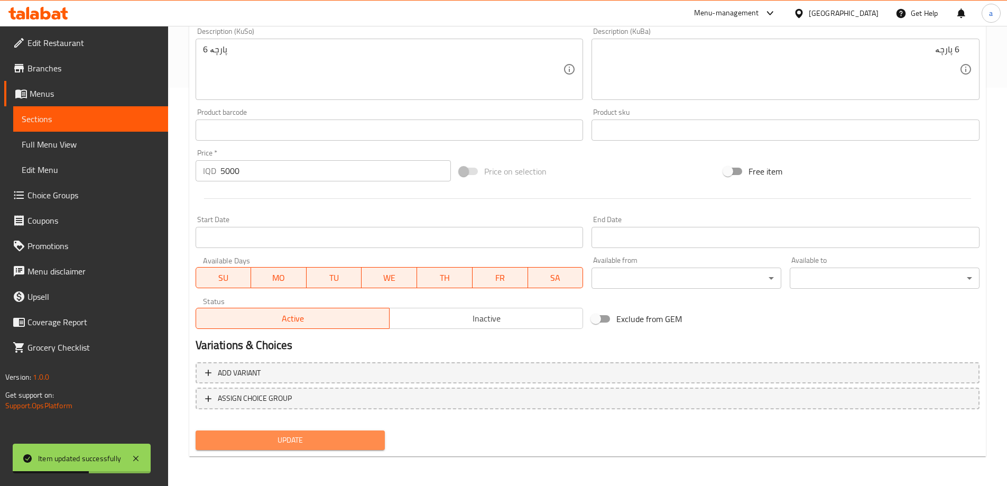
click at [285, 435] on span "Update" at bounding box center [290, 440] width 173 height 13
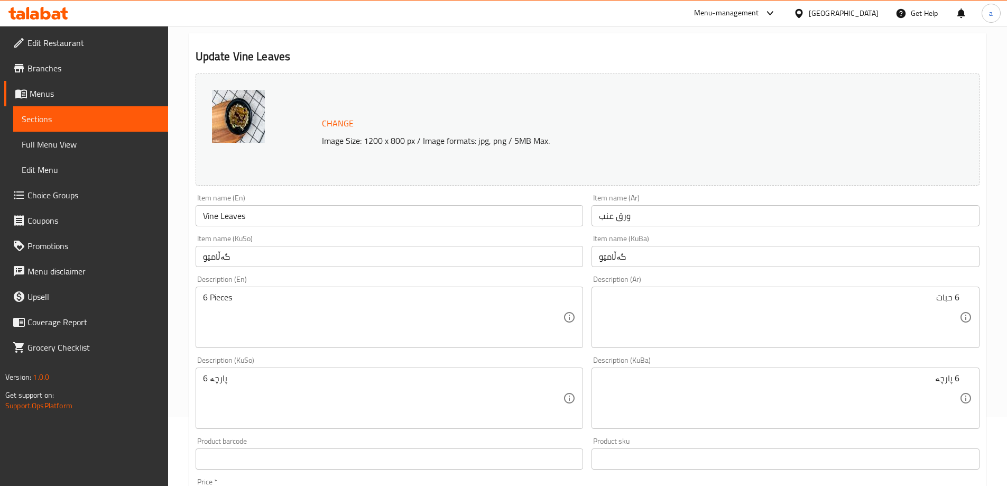
scroll to position [0, 0]
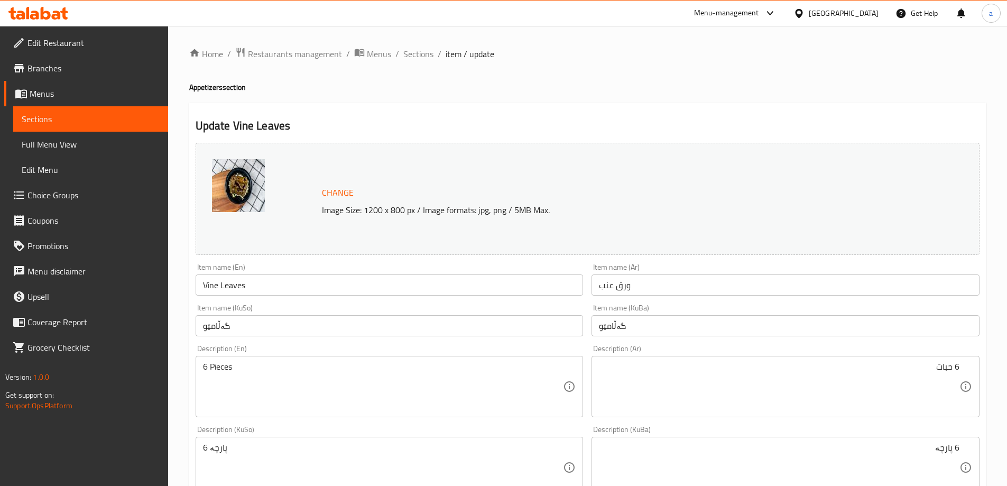
click at [235, 288] on input "Vine Leaves" at bounding box center [390, 284] width 388 height 21
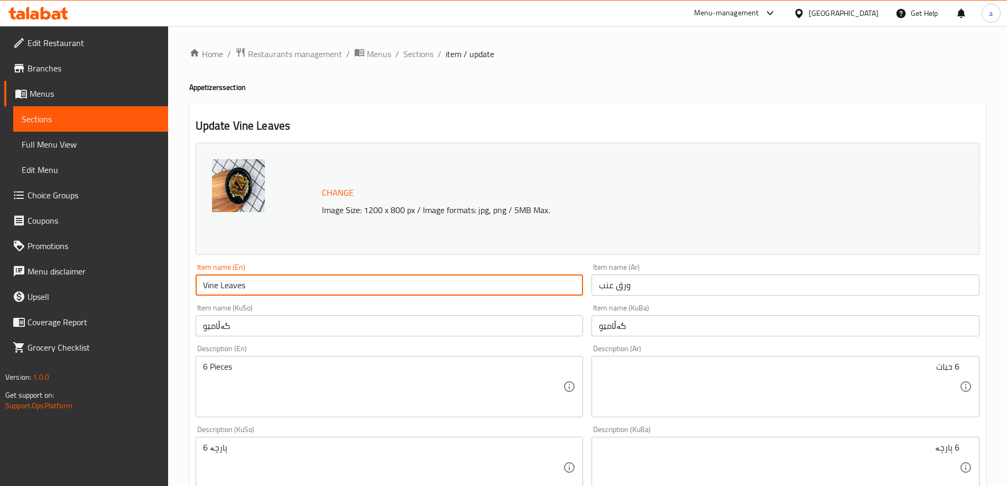
click at [235, 288] on input "Vine Leaves" at bounding box center [390, 284] width 388 height 21
click at [263, 258] on div "Change Image Size: 1200 x 800 px / Image formats: jpg, png / 5MB Max." at bounding box center [587, 199] width 793 height 121
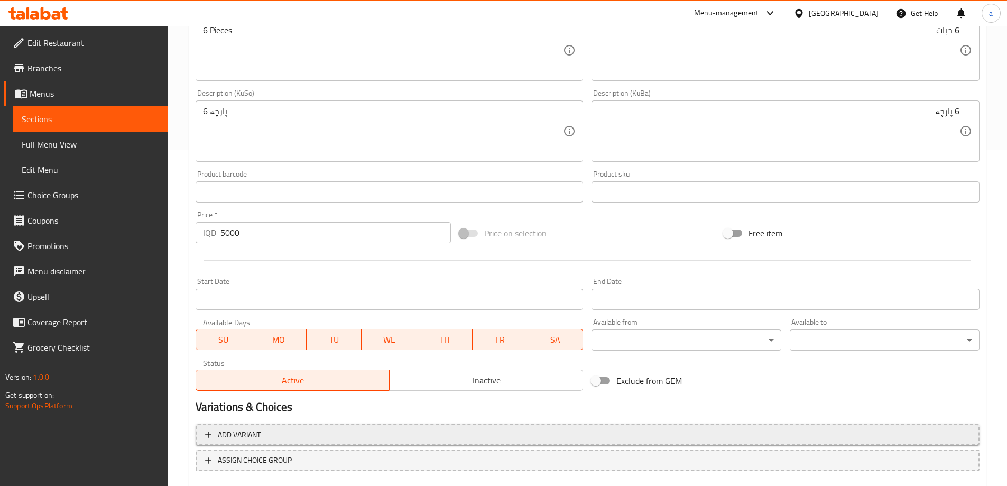
scroll to position [398, 0]
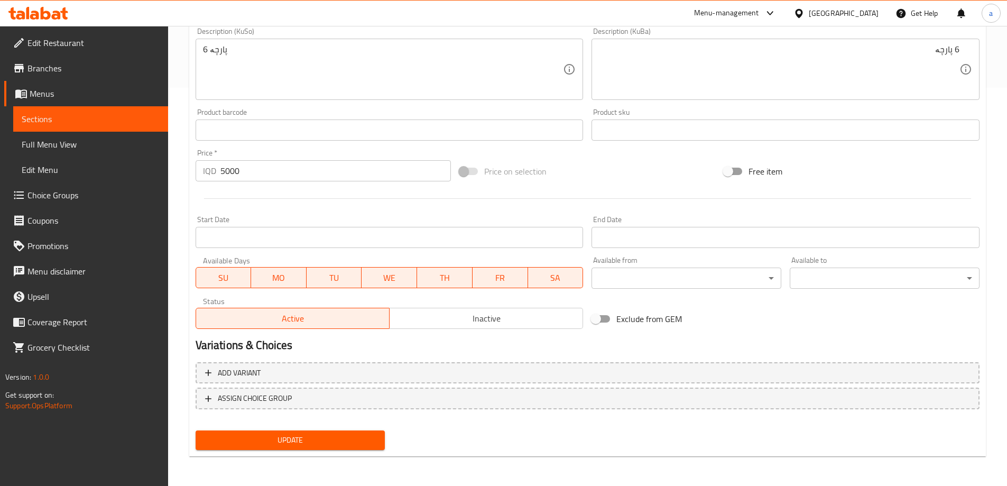
click at [262, 443] on span "Update" at bounding box center [290, 440] width 173 height 13
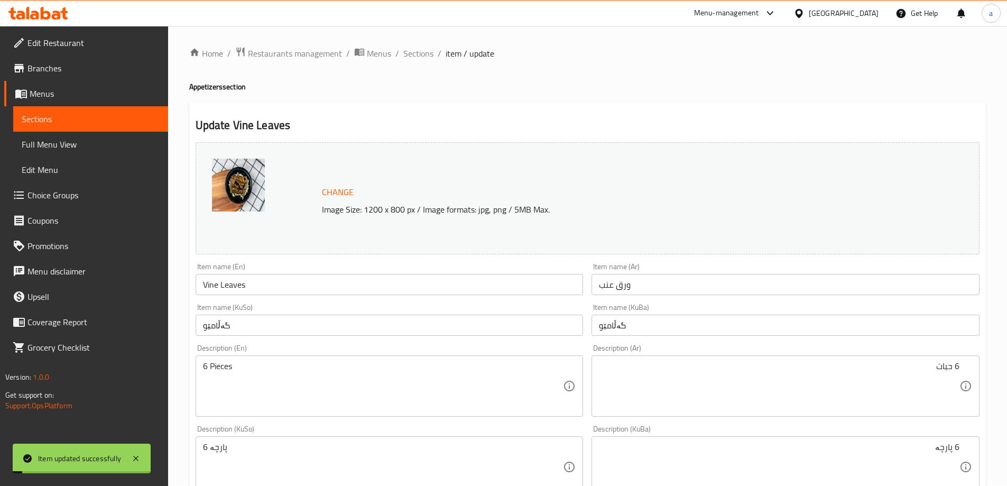
scroll to position [0, 0]
click at [426, 53] on span "Sections" at bounding box center [418, 54] width 30 height 13
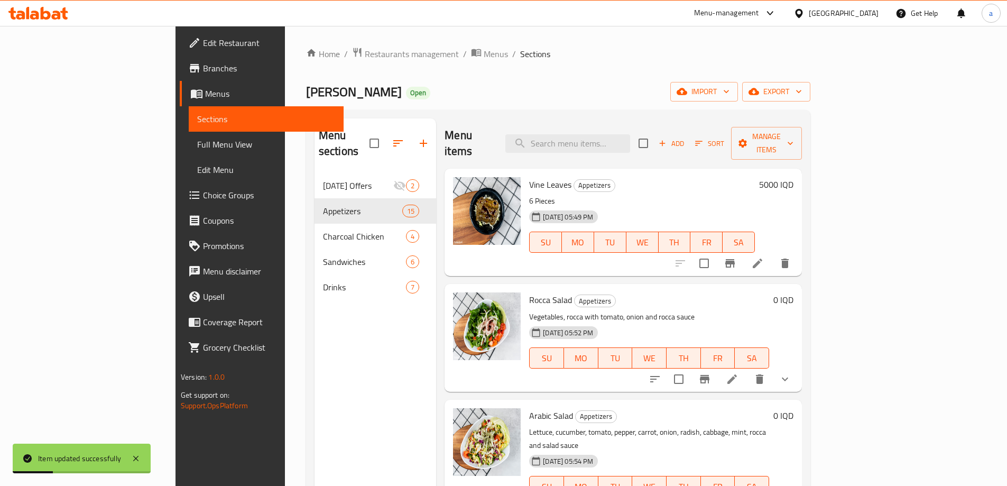
click at [189, 136] on link "Full Menu View" at bounding box center [266, 144] width 155 height 25
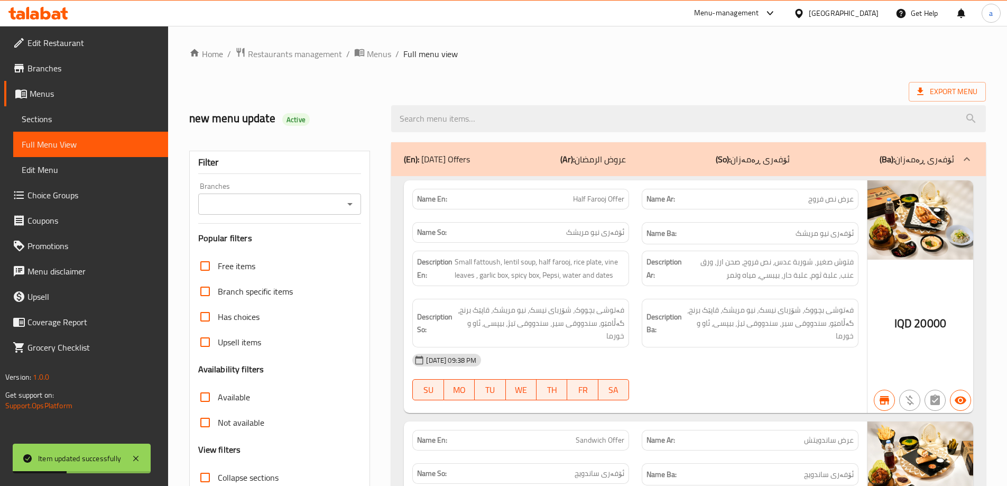
click at [348, 210] on icon "Open" at bounding box center [350, 204] width 13 height 13
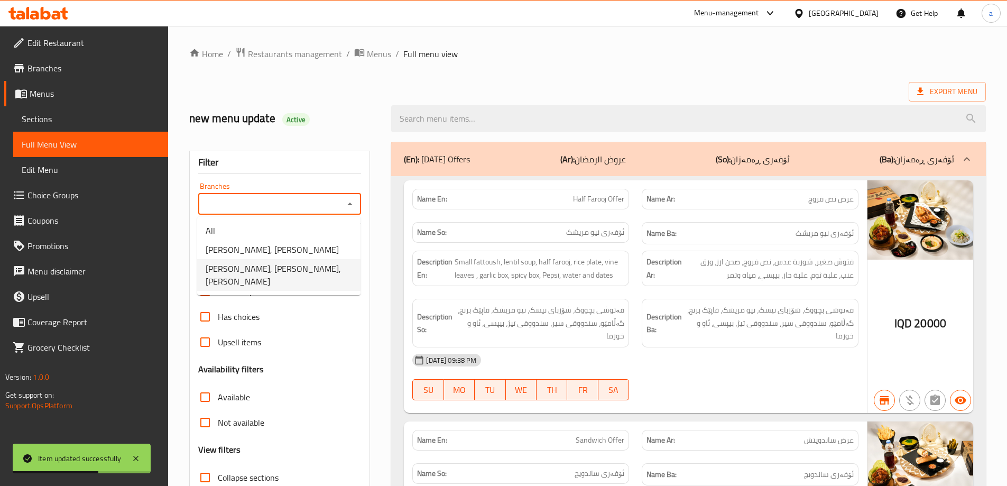
click at [279, 266] on span "Farooj Al Abdallah, Al Yarmuk, Yarmuk" at bounding box center [279, 274] width 146 height 25
type input "Farooj Al Abdallah, Al Yarmuk, Yarmuk"
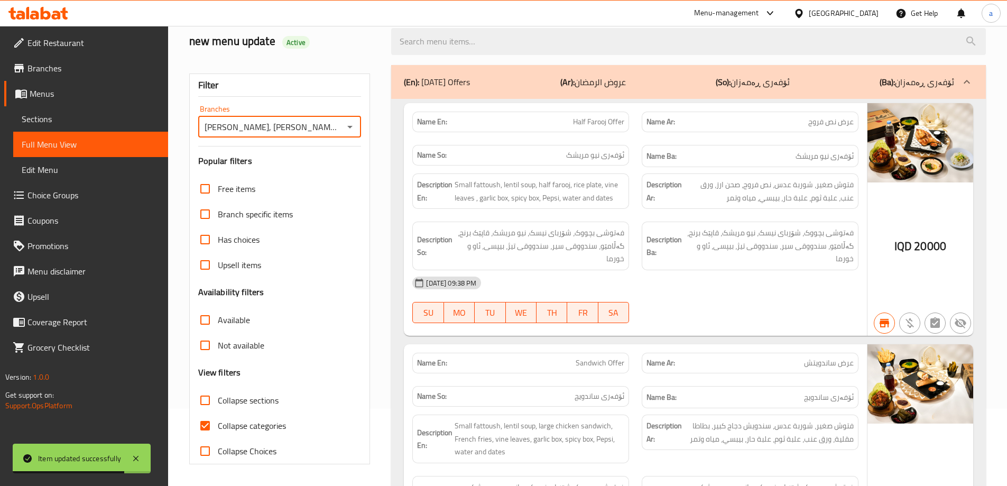
scroll to position [212, 0]
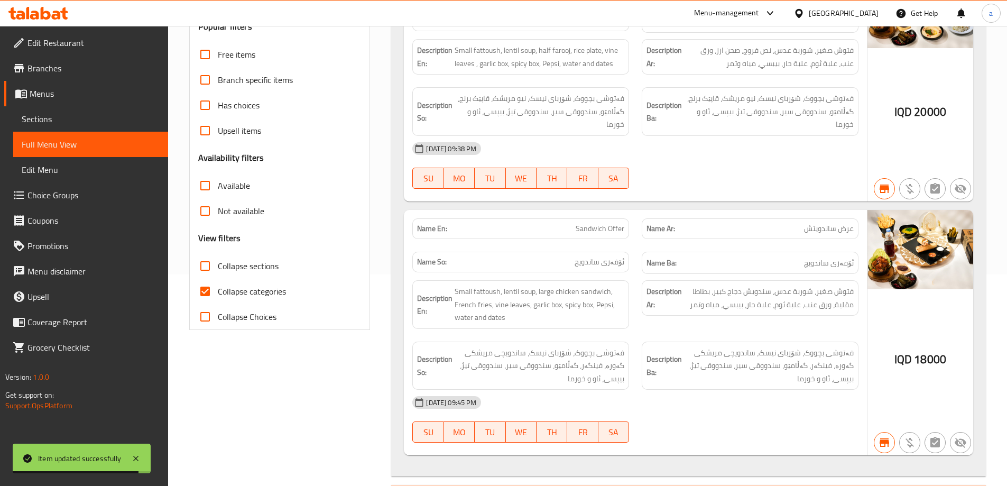
click at [211, 296] on input "Collapse categories" at bounding box center [204, 291] width 25 height 25
checkbox input "false"
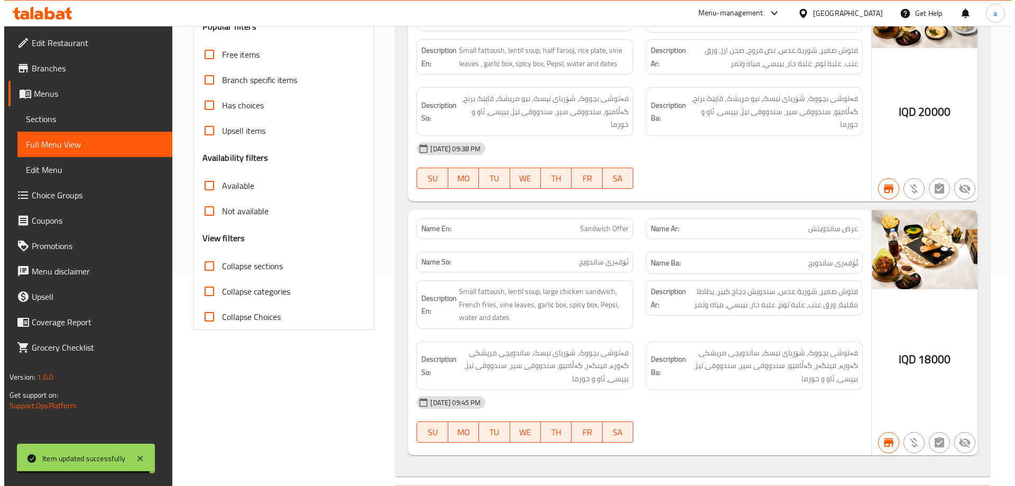
scroll to position [0, 0]
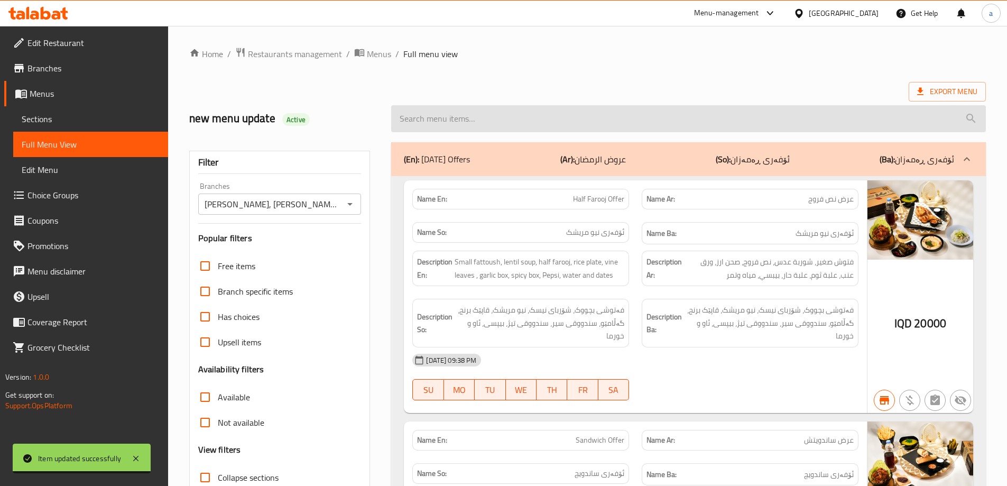
click at [523, 123] on input "search" at bounding box center [688, 118] width 595 height 27
paste input "Vine Leaves"
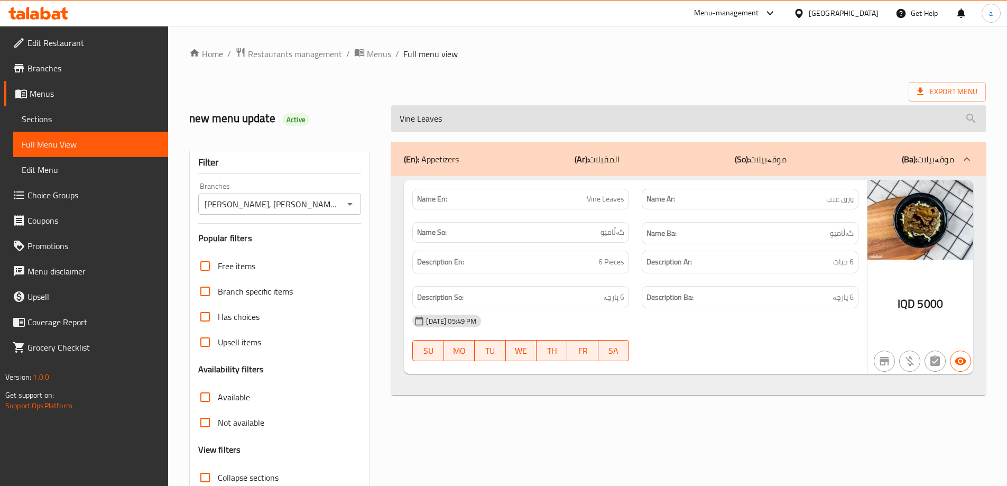
type input "Vine Leaves"
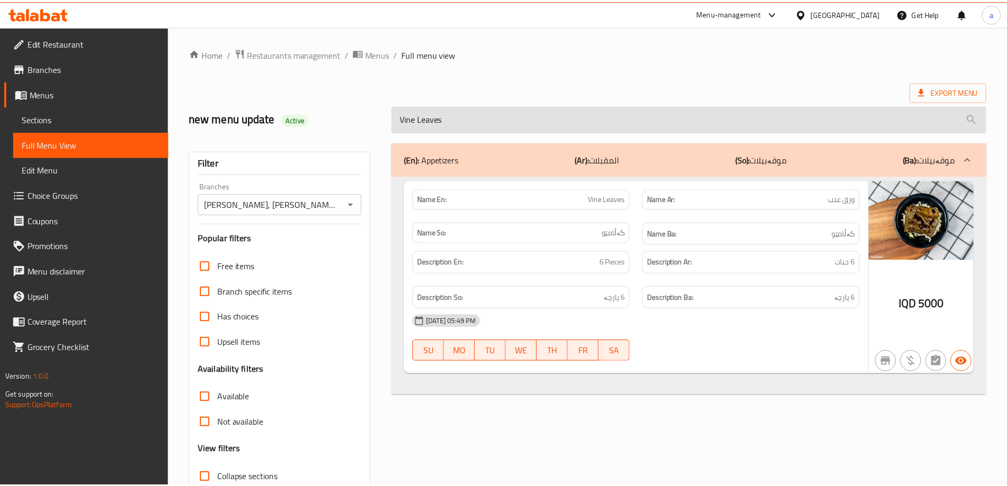
scroll to position [77, 0]
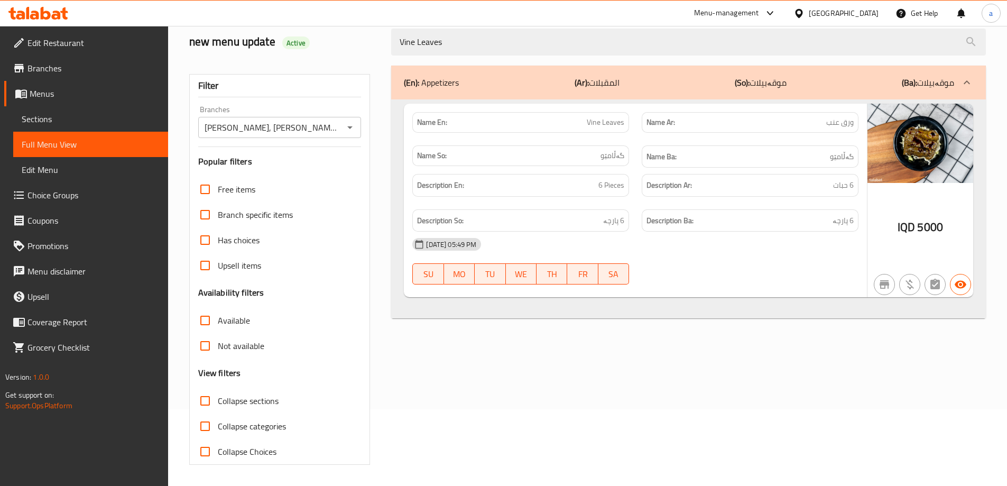
click at [50, 67] on span "Branches" at bounding box center [93, 68] width 132 height 13
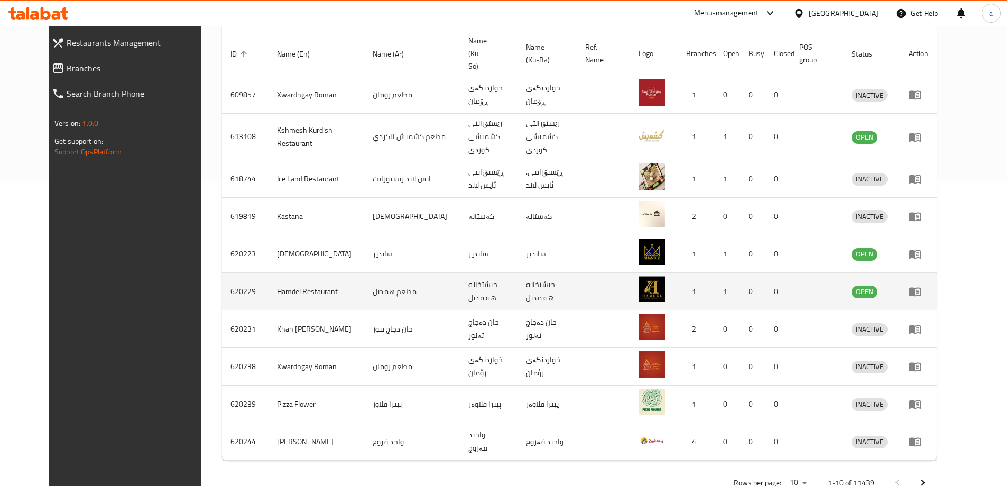
scroll to position [315, 0]
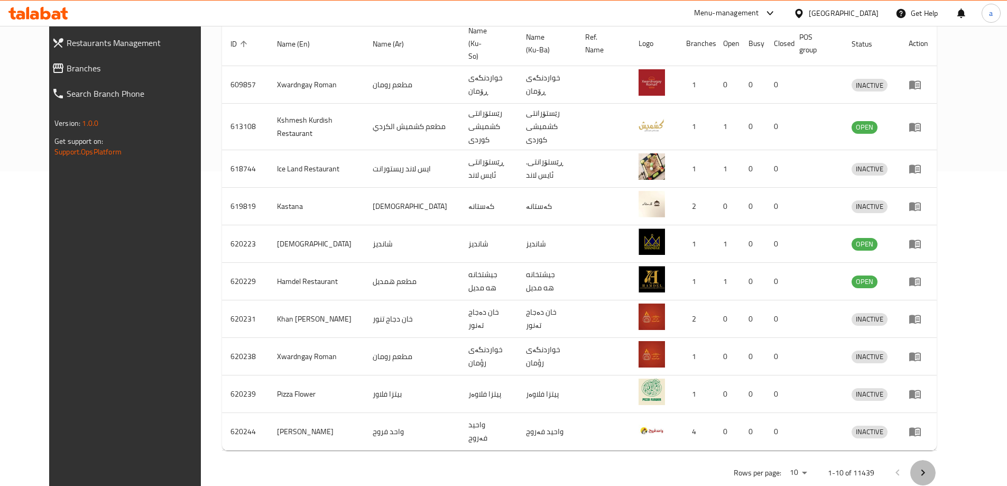
click at [936, 460] on button "Next page" at bounding box center [923, 472] width 25 height 25
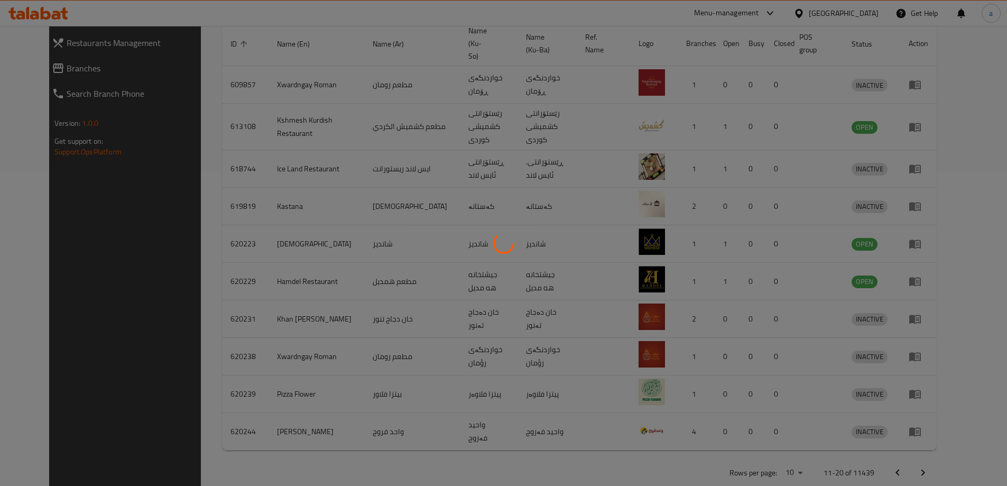
scroll to position [303, 0]
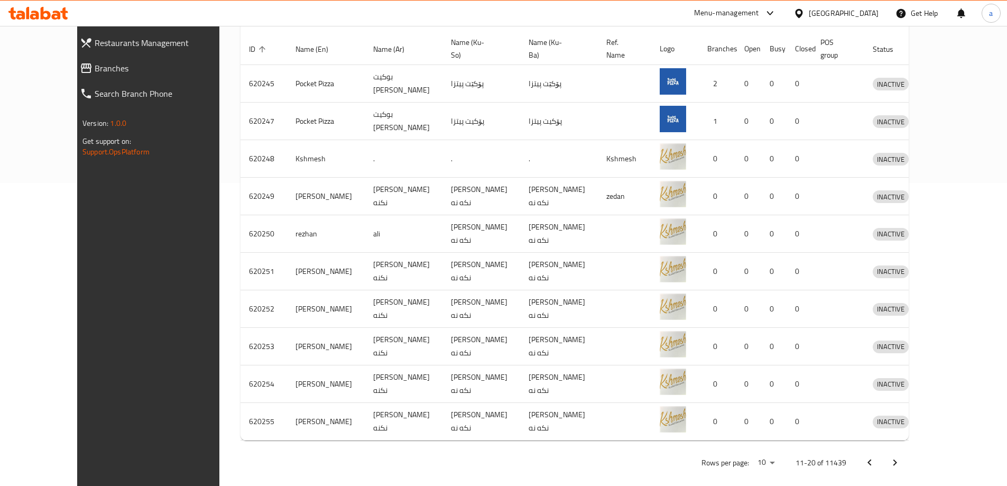
click at [902, 456] on icon "Next page" at bounding box center [895, 462] width 13 height 13
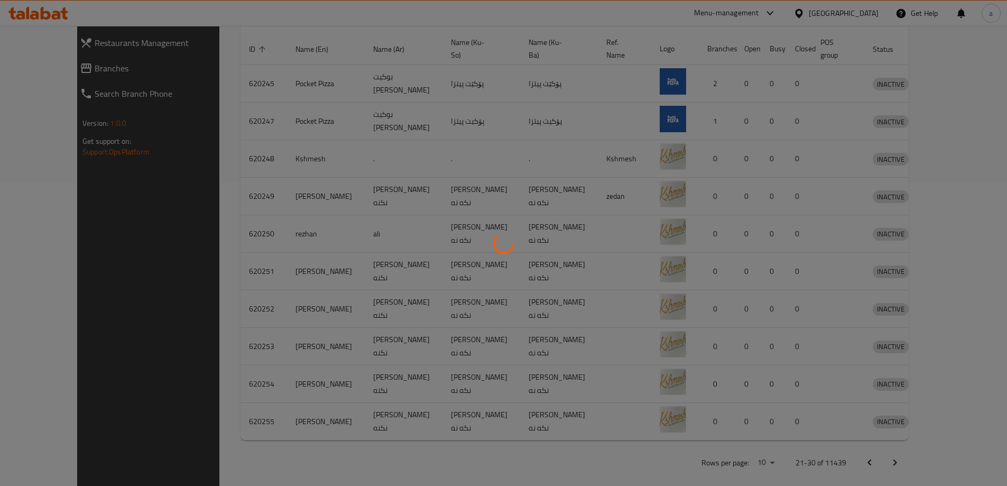
scroll to position [315, 0]
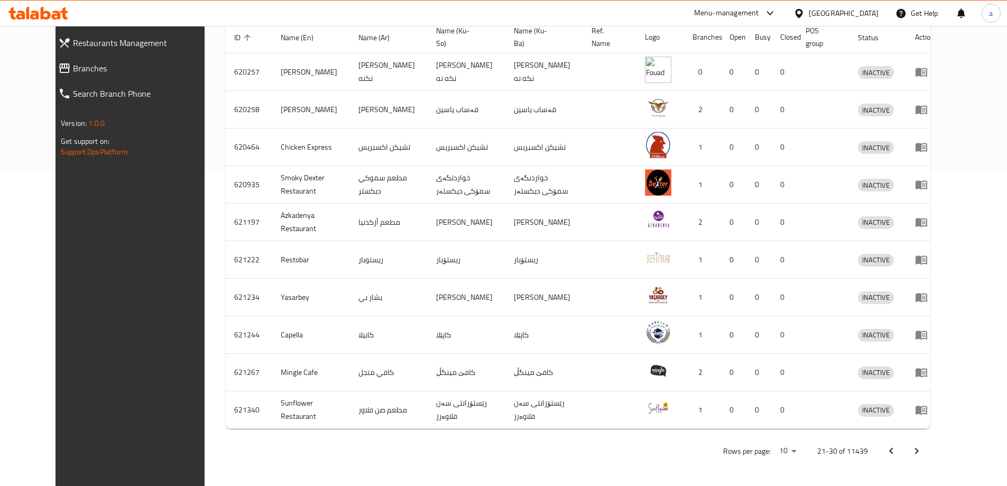
click at [923, 456] on icon "Next page" at bounding box center [917, 451] width 13 height 13
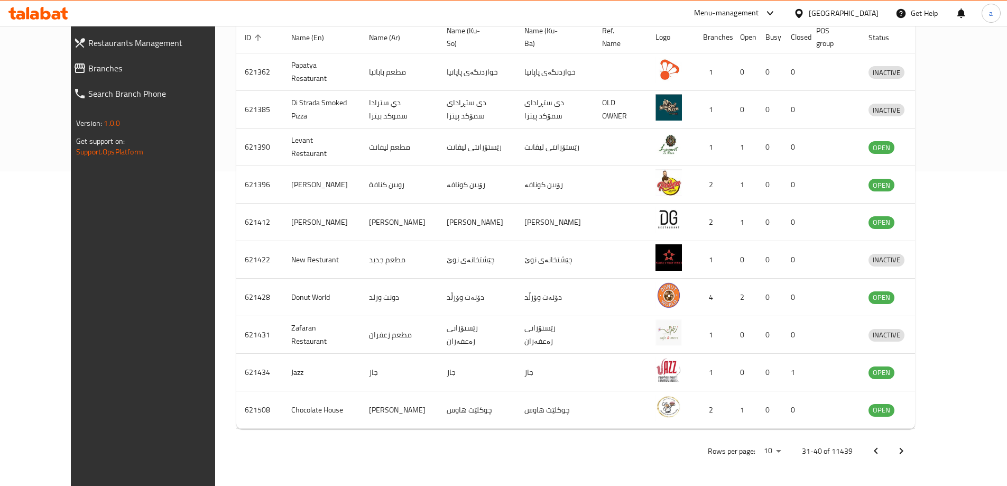
click at [908, 456] on icon "Next page" at bounding box center [901, 451] width 13 height 13
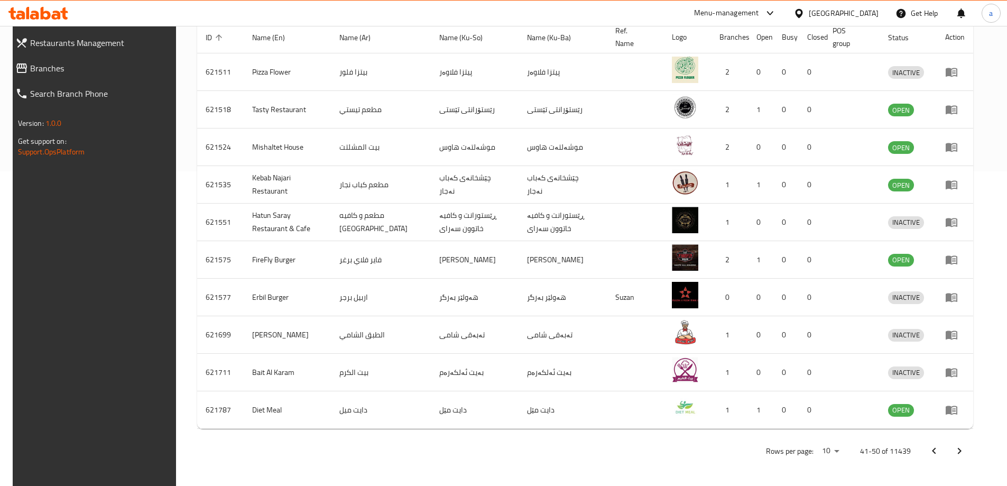
click at [966, 456] on icon "Next page" at bounding box center [959, 451] width 13 height 13
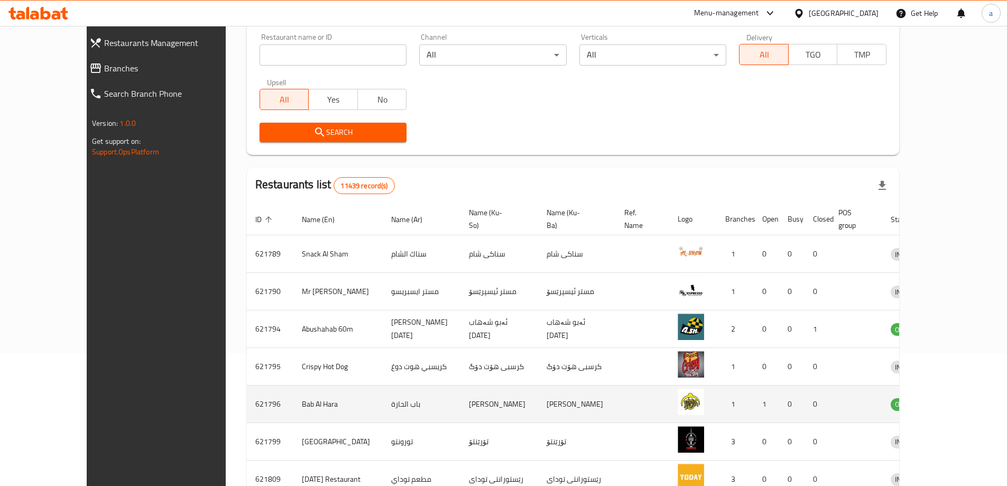
scroll to position [303, 0]
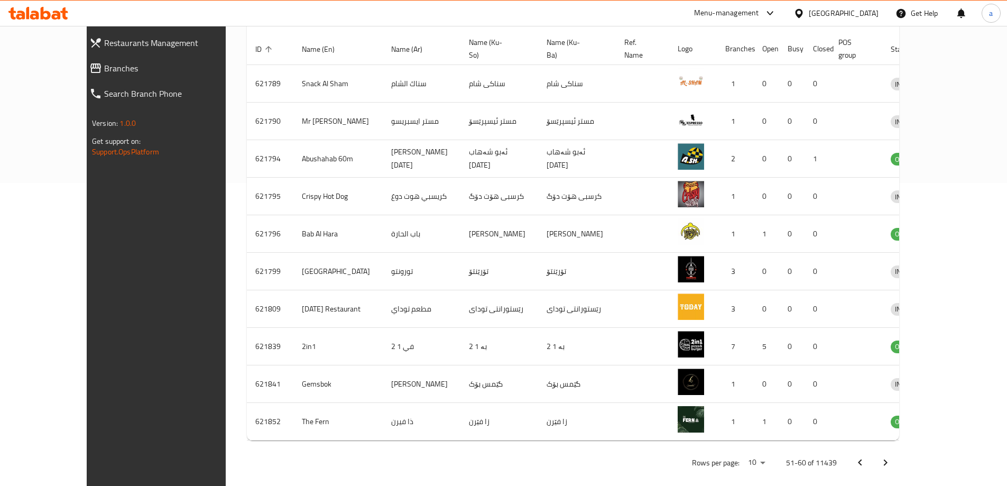
click at [892, 456] on icon "Next page" at bounding box center [885, 462] width 13 height 13
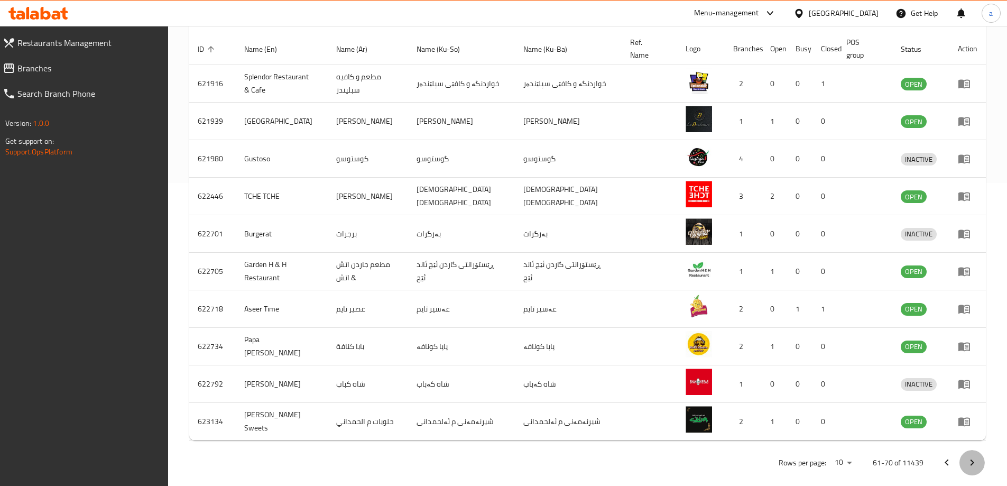
click at [975, 467] on icon "Next page" at bounding box center [972, 462] width 13 height 13
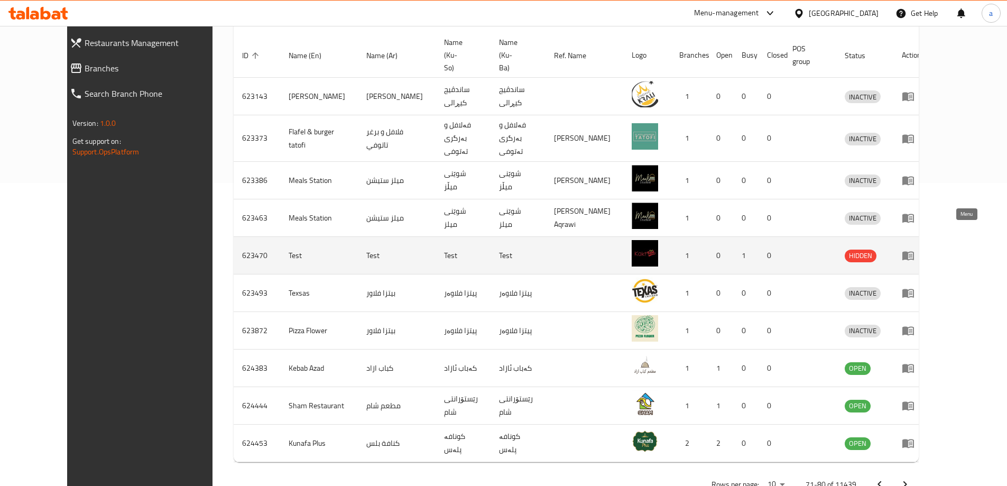
click at [914, 252] on icon "enhanced table" at bounding box center [909, 256] width 12 height 9
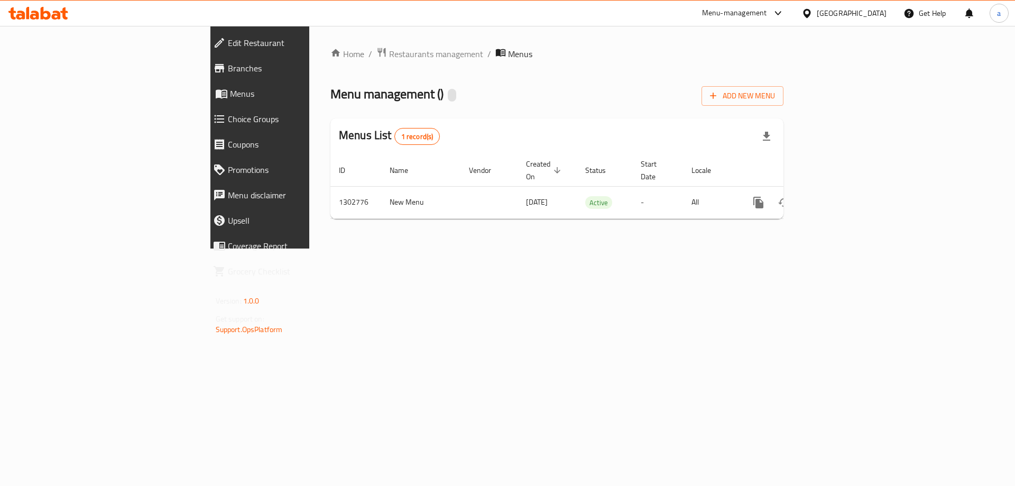
click at [213, 68] on span at bounding box center [220, 68] width 15 height 13
